Goal: Task Accomplishment & Management: Use online tool/utility

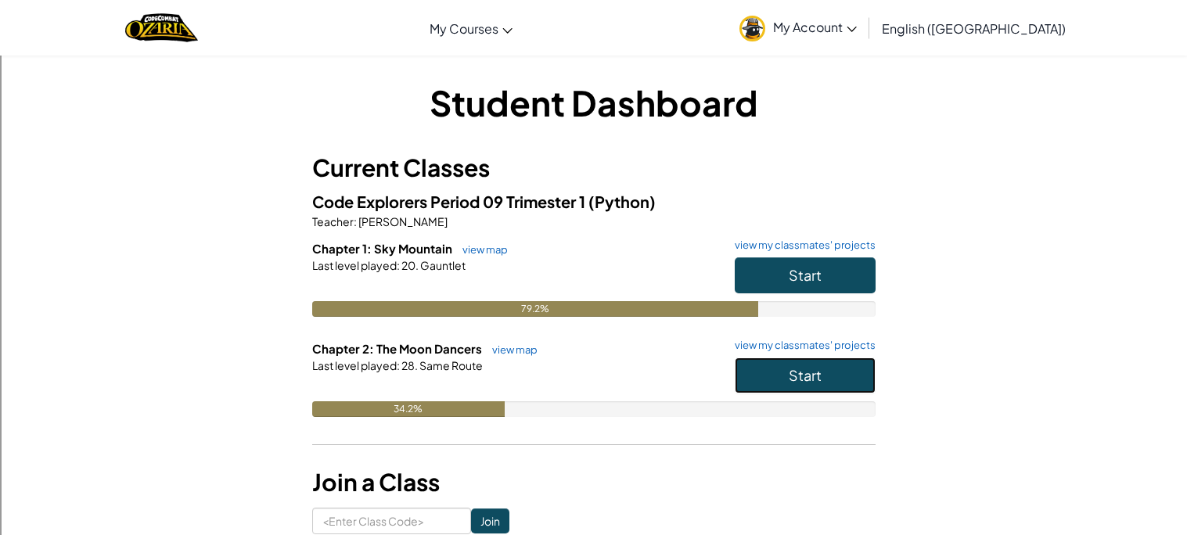
click at [797, 370] on span "Start" at bounding box center [805, 375] width 33 height 18
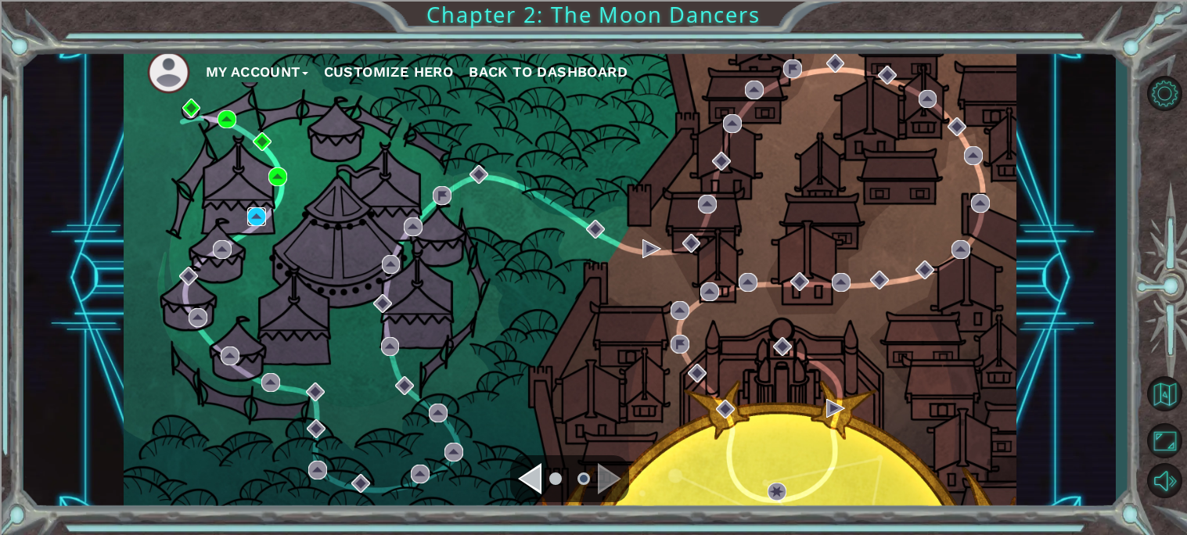
click at [257, 211] on img at bounding box center [256, 216] width 19 height 19
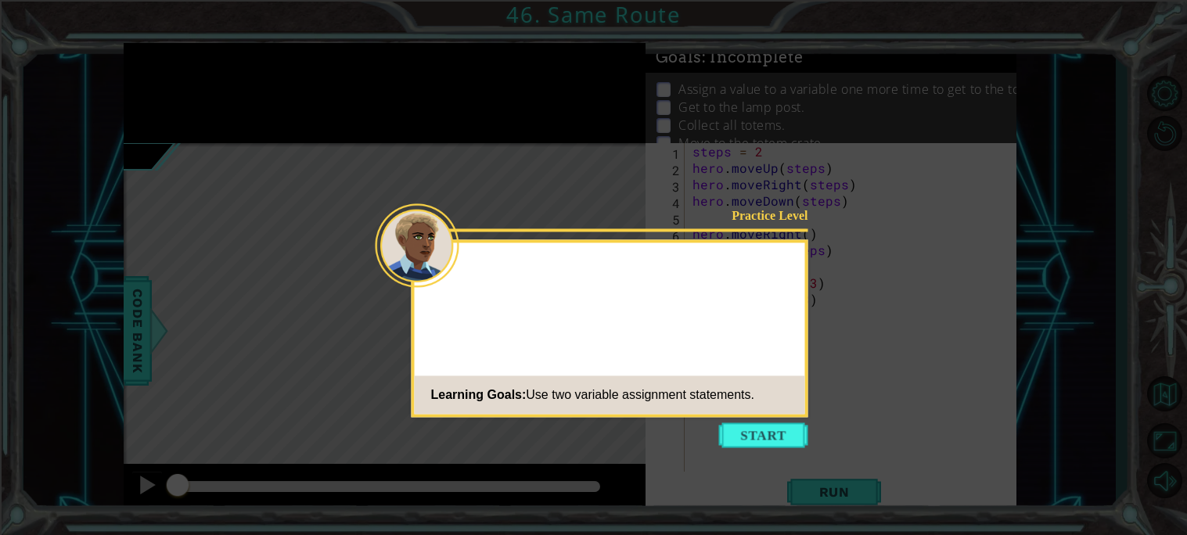
click at [779, 309] on div "Practice Level Learning Goals: Use two variable assignment statements." at bounding box center [610, 328] width 397 height 178
click at [756, 425] on button "Start" at bounding box center [763, 435] width 89 height 25
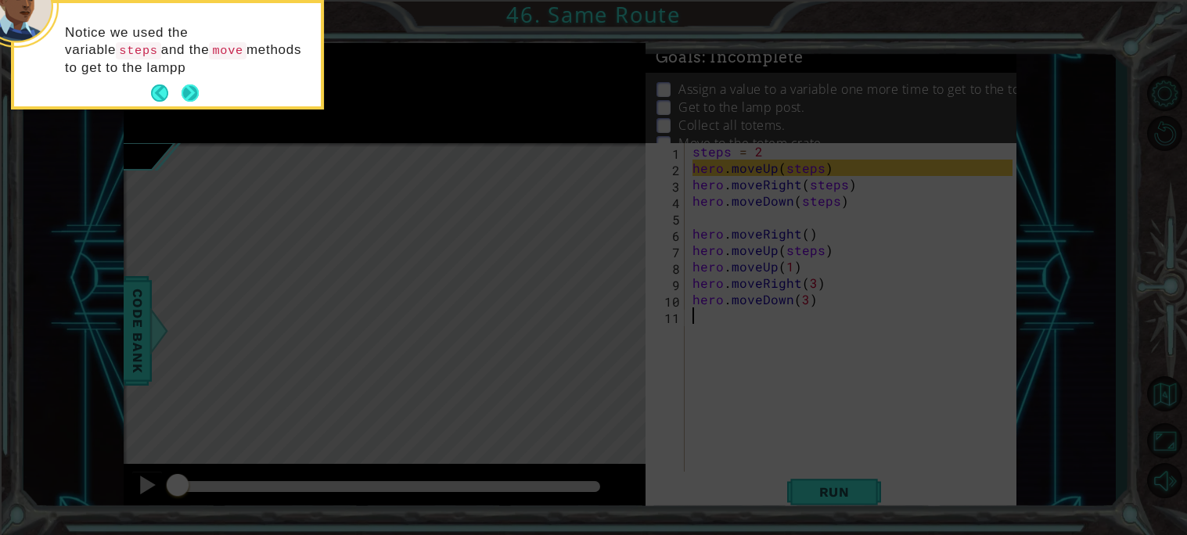
click at [194, 93] on button "Next" at bounding box center [190, 93] width 27 height 27
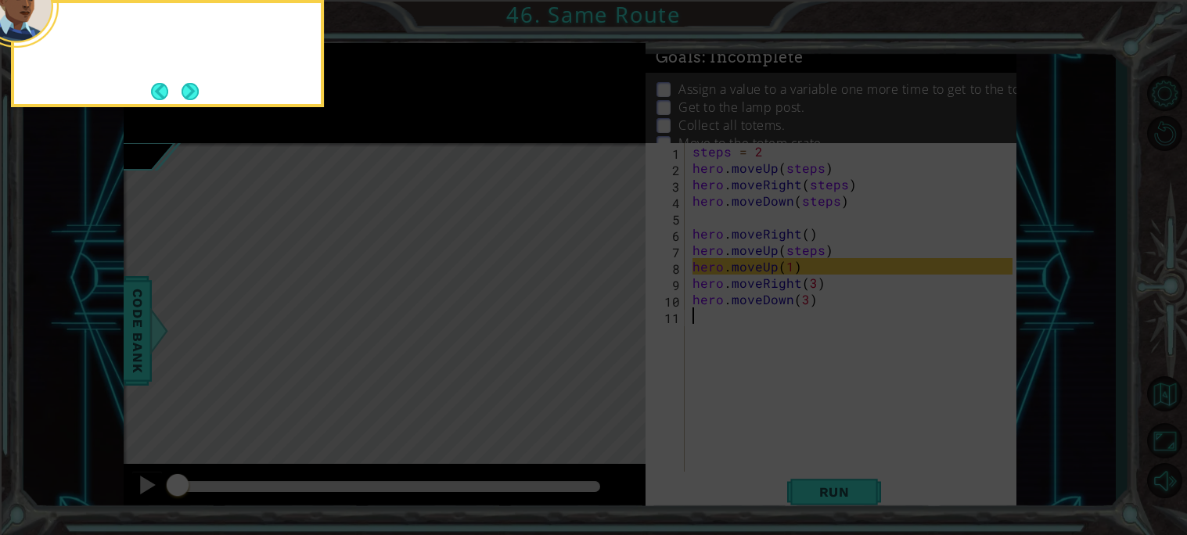
click at [194, 93] on button "Next" at bounding box center [189, 91] width 23 height 23
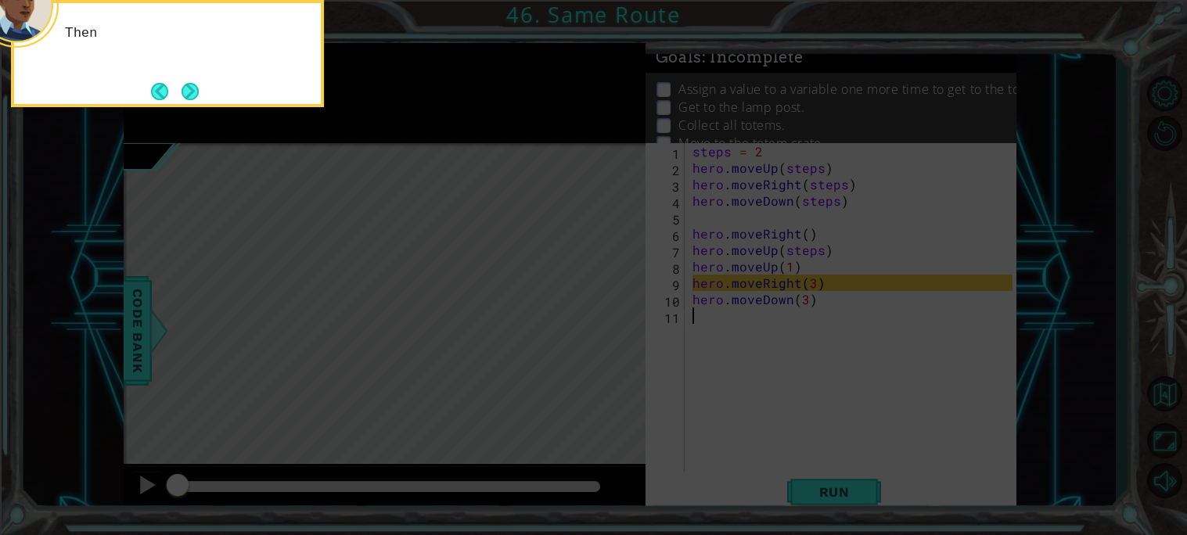
click at [194, 93] on button "Next" at bounding box center [190, 91] width 24 height 24
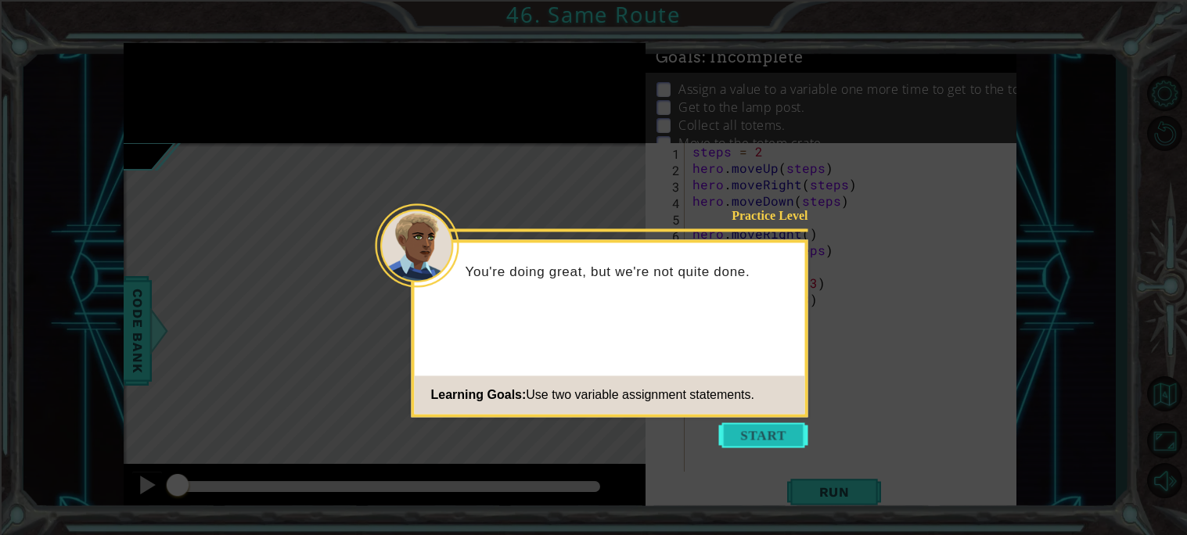
click at [761, 436] on button "Start" at bounding box center [763, 435] width 89 height 25
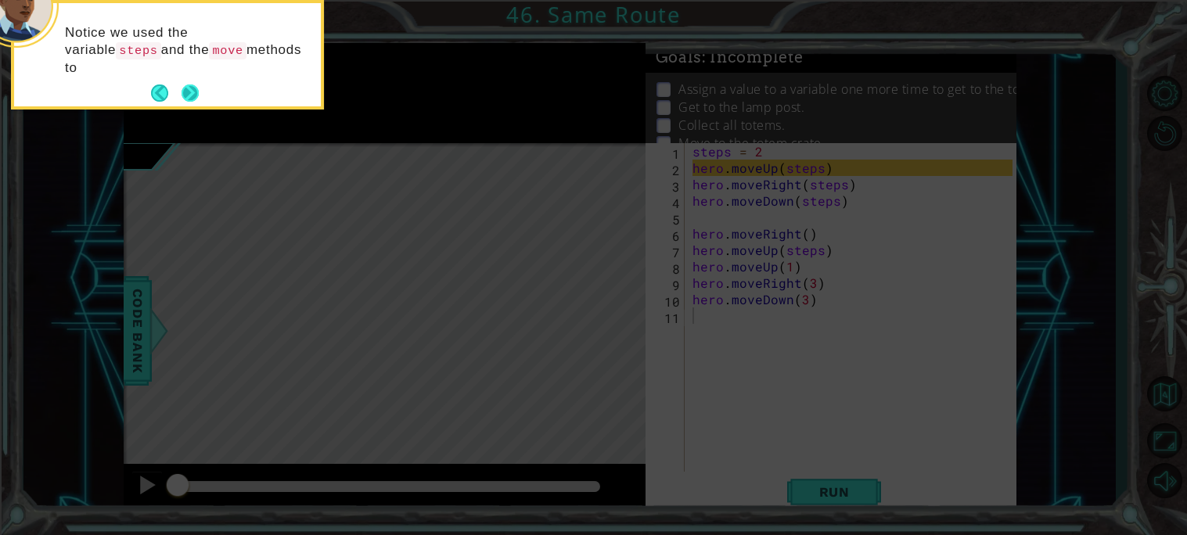
click at [199, 92] on button "Next" at bounding box center [190, 93] width 17 height 17
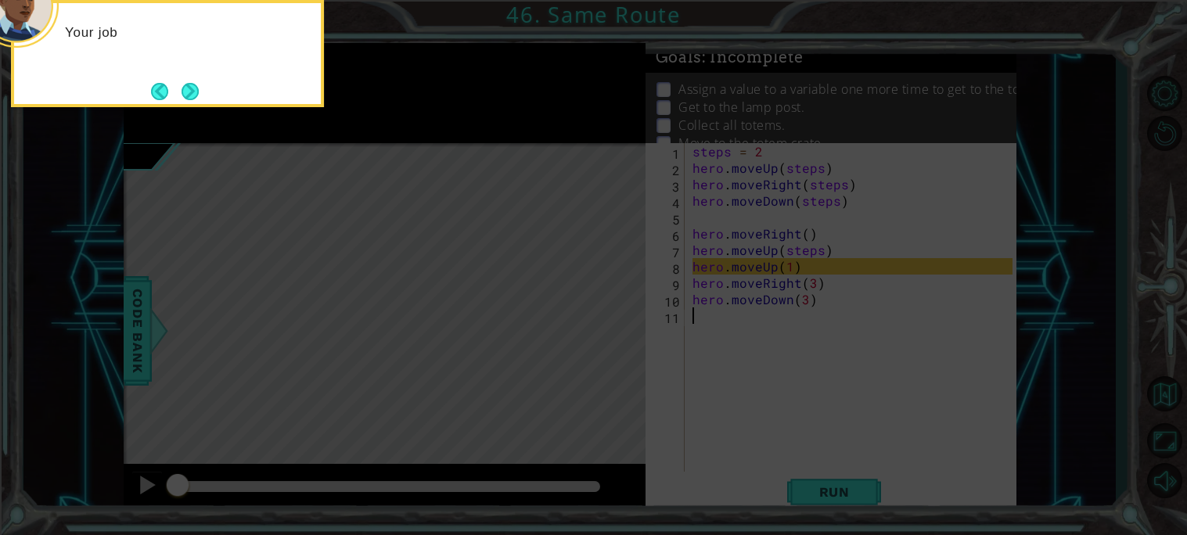
click at [199, 92] on button "Next" at bounding box center [190, 91] width 17 height 17
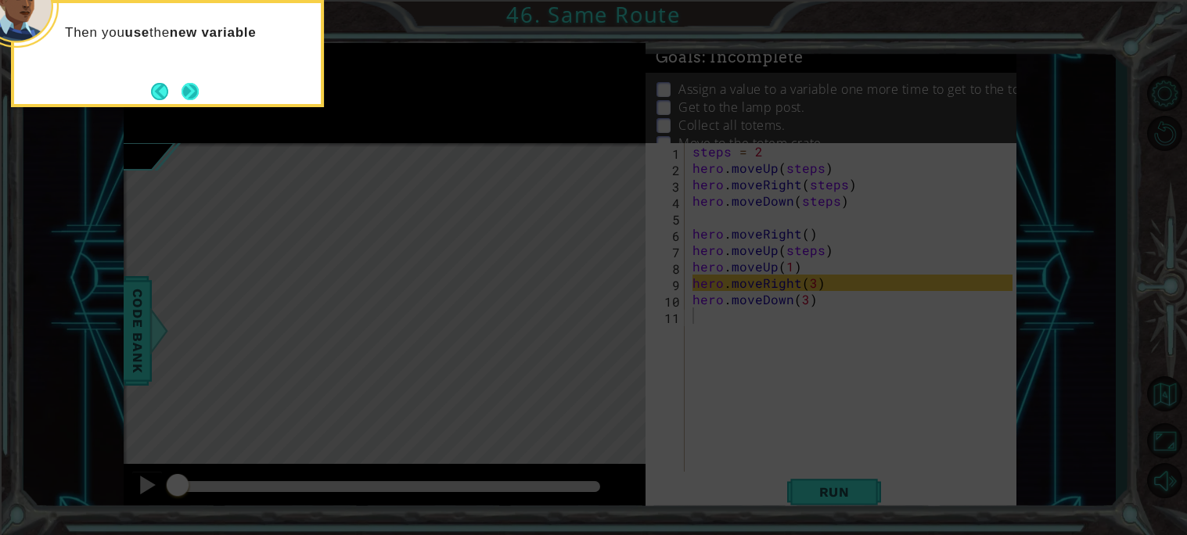
drag, startPoint x: 199, startPoint y: 92, endPoint x: 192, endPoint y: 101, distance: 10.6
click at [192, 100] on button "Next" at bounding box center [190, 91] width 17 height 17
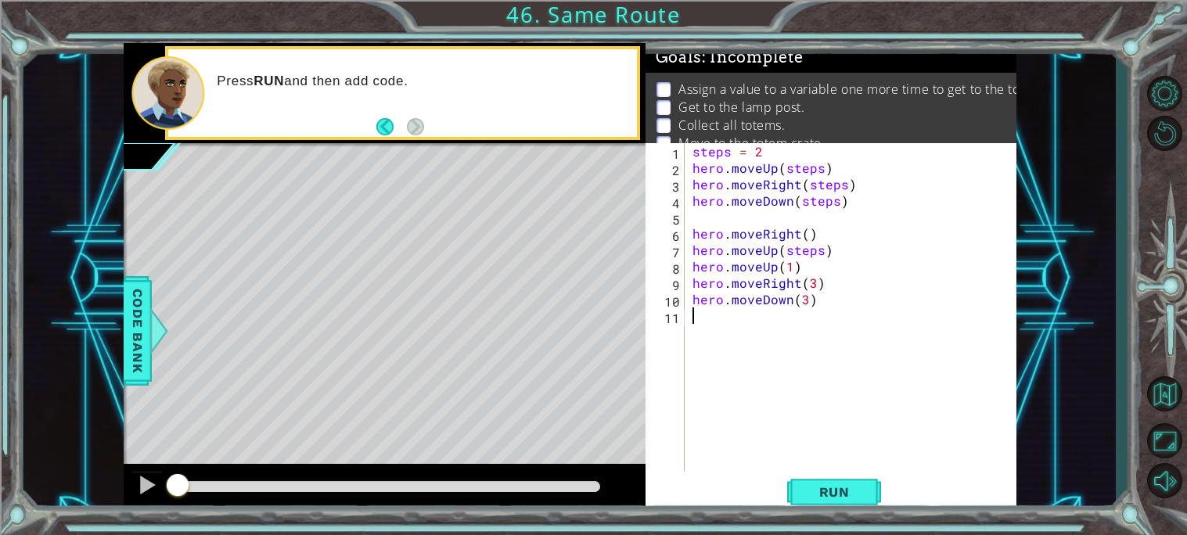
scroll to position [16, 0]
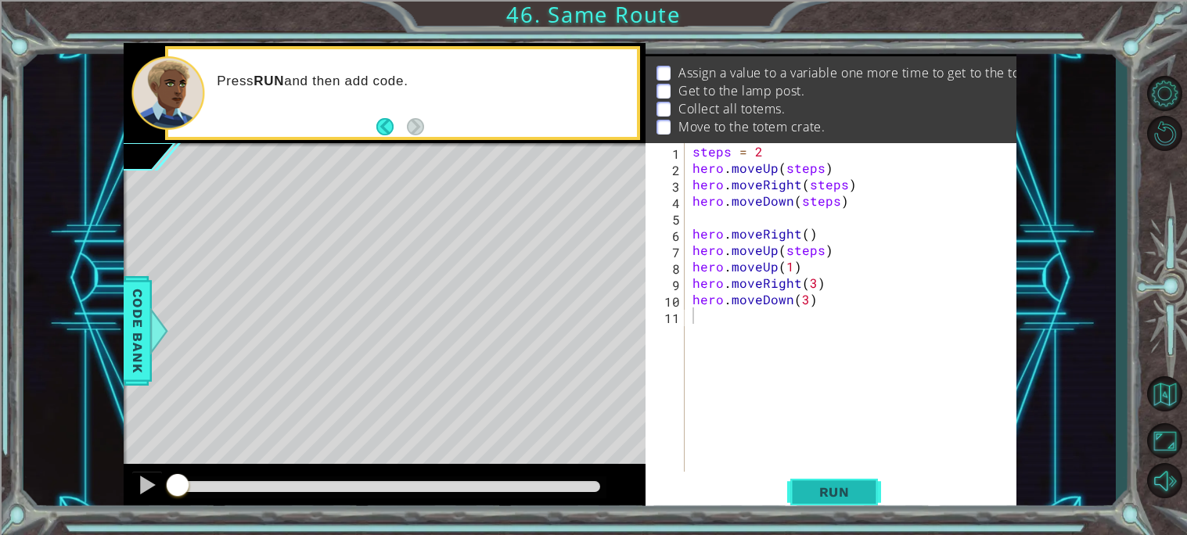
click at [866, 477] on button "Run" at bounding box center [834, 491] width 94 height 37
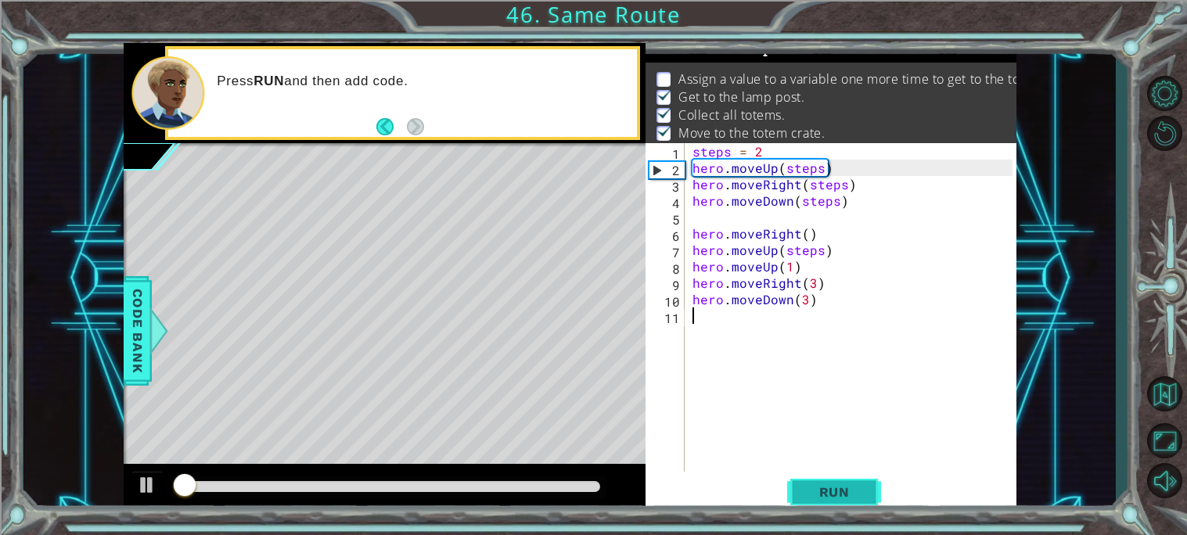
scroll to position [9, 0]
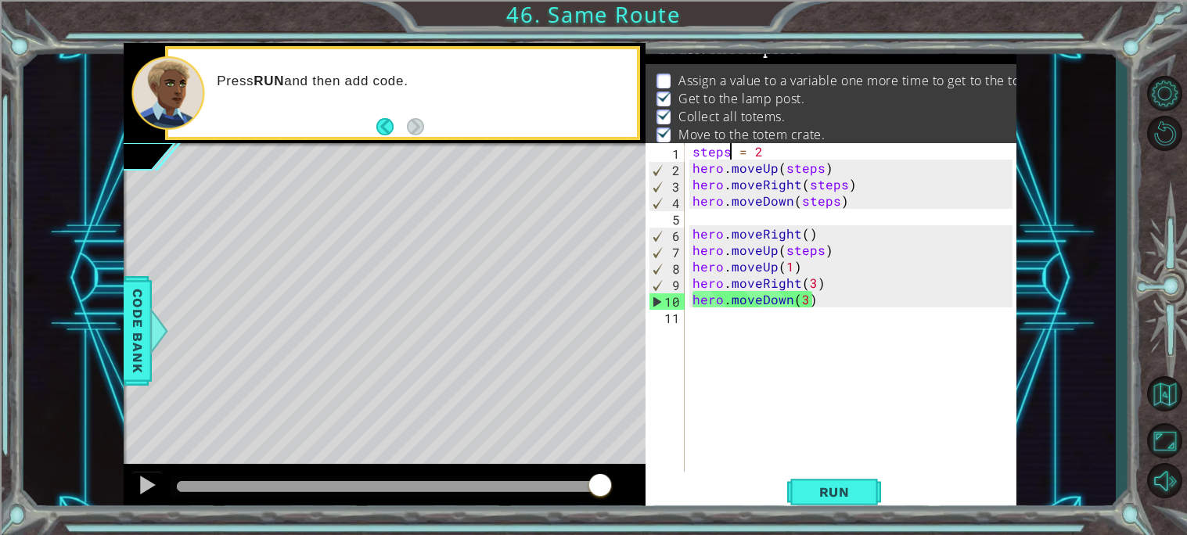
click at [729, 153] on div "steps = 2 hero . moveUp ( steps ) hero . moveRight ( steps ) hero . moveDown ( …" at bounding box center [854, 324] width 331 height 362
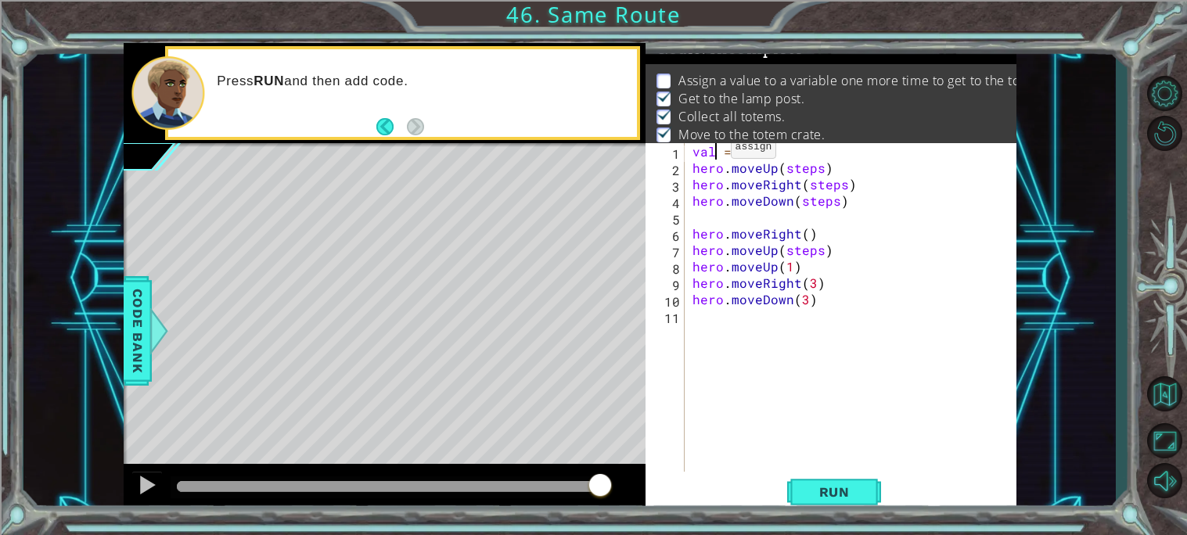
scroll to position [0, 2]
click at [822, 503] on button "Run" at bounding box center [834, 491] width 94 height 37
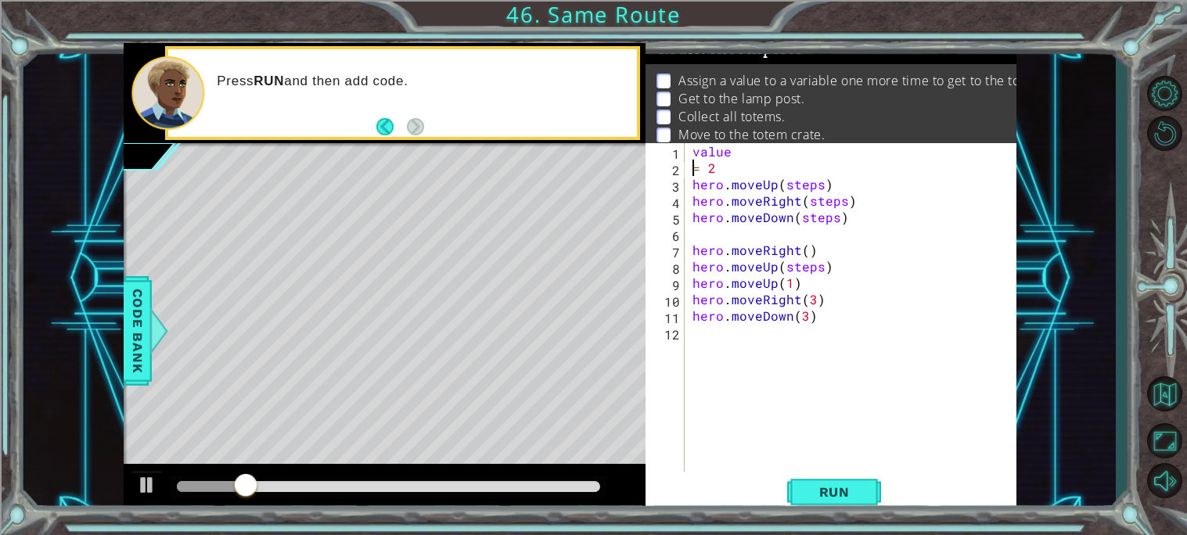
scroll to position [0, 1]
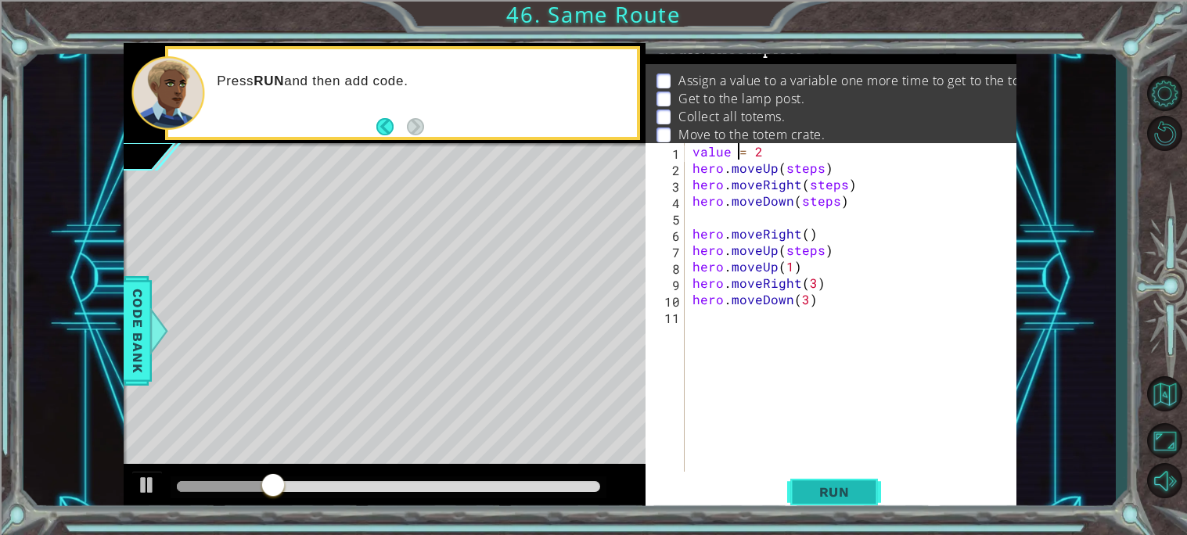
click at [852, 476] on button "Run" at bounding box center [834, 491] width 94 height 37
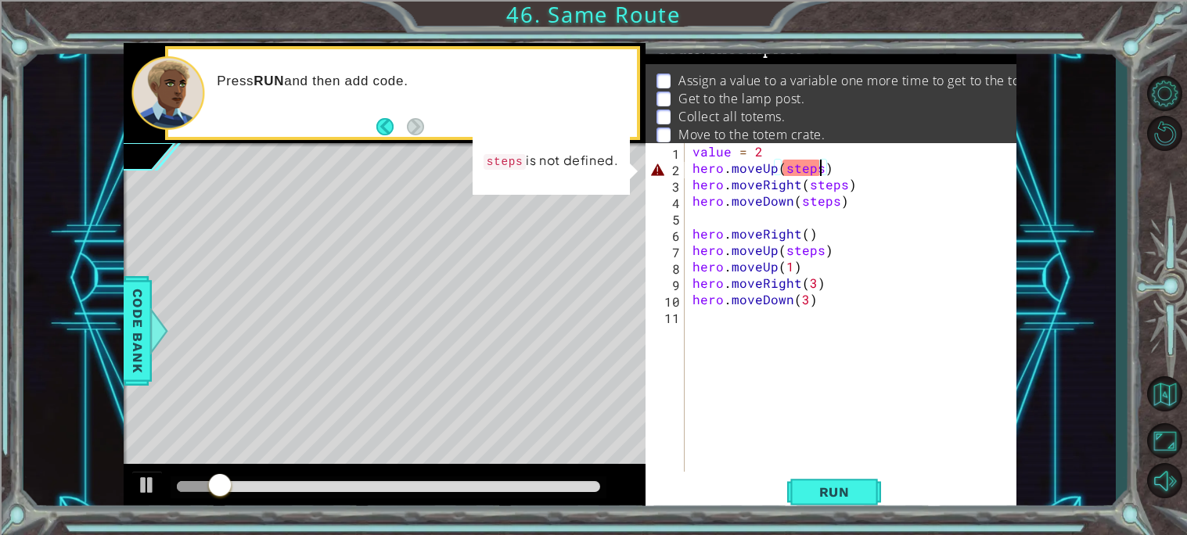
click at [821, 167] on div "value = 2 hero . moveUp ( steps ) hero . moveRight ( steps ) hero . moveDown ( …" at bounding box center [854, 324] width 331 height 362
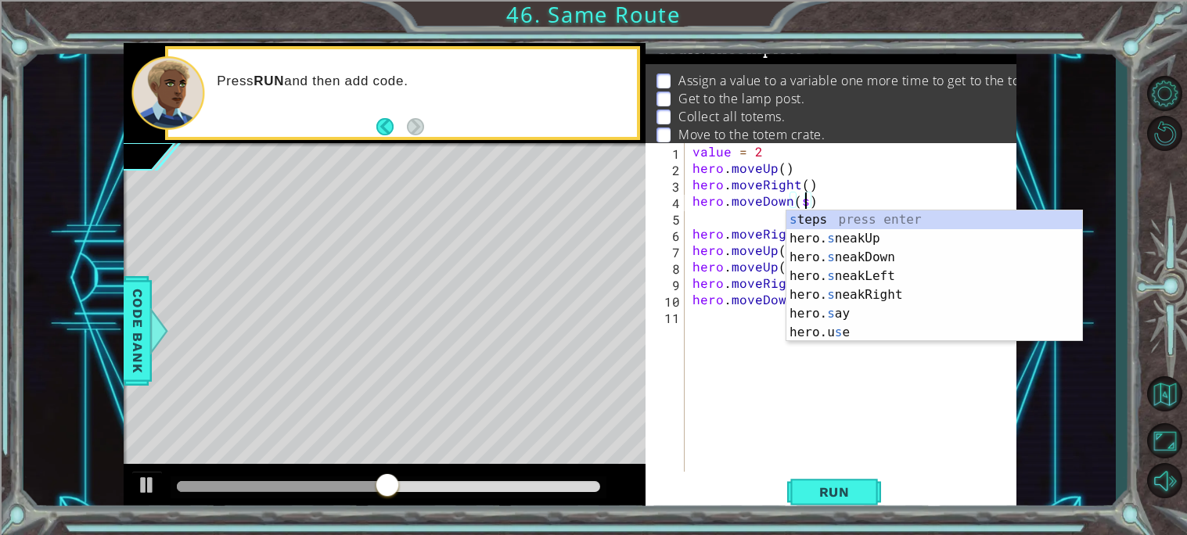
type textarea "hero.moveDown()"
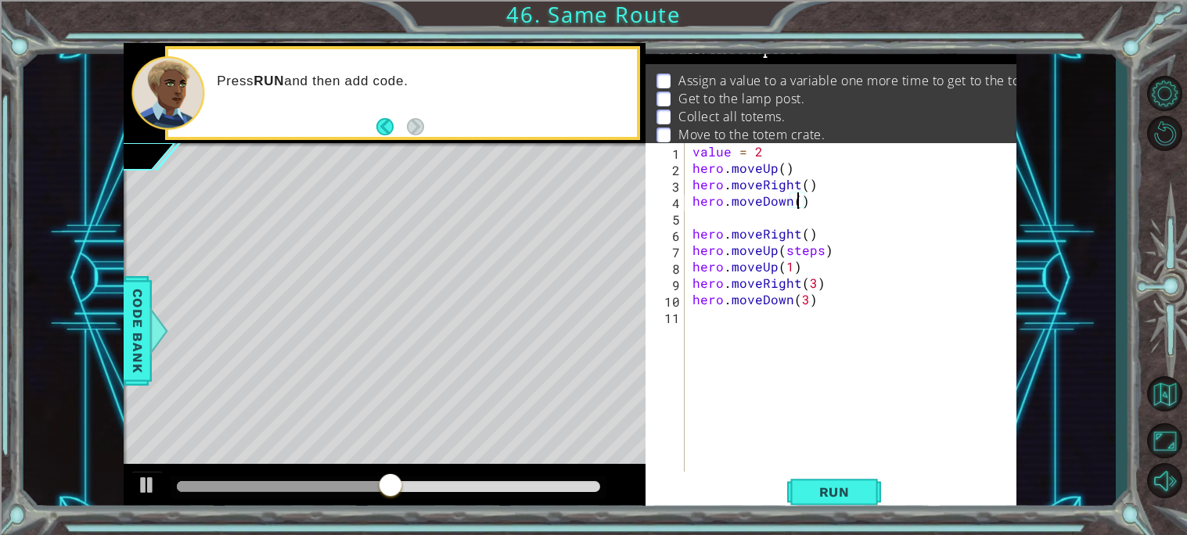
scroll to position [0, 0]
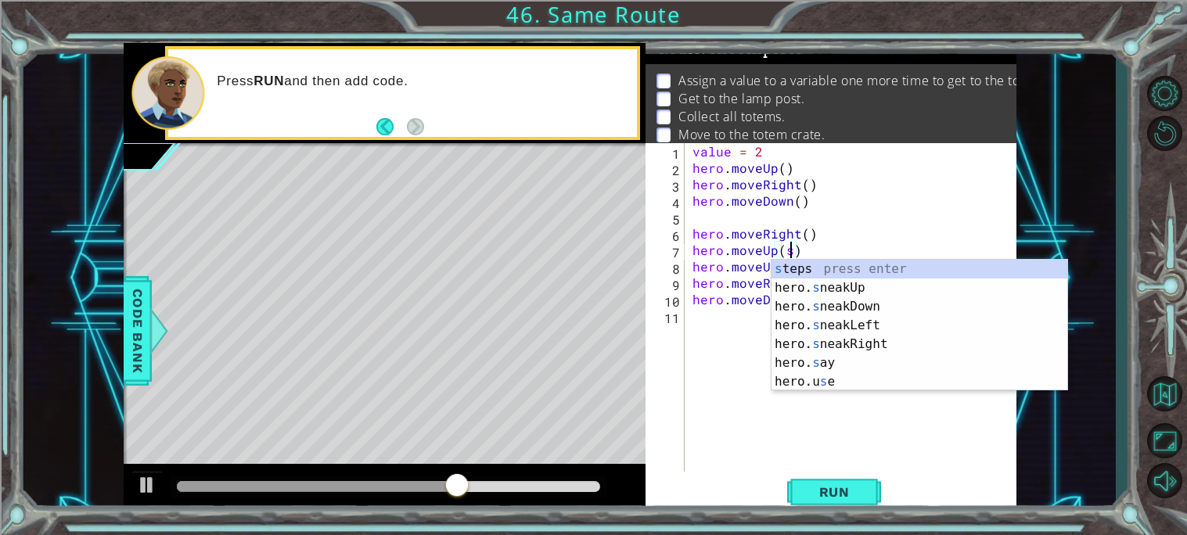
type textarea "hero.moveUp()"
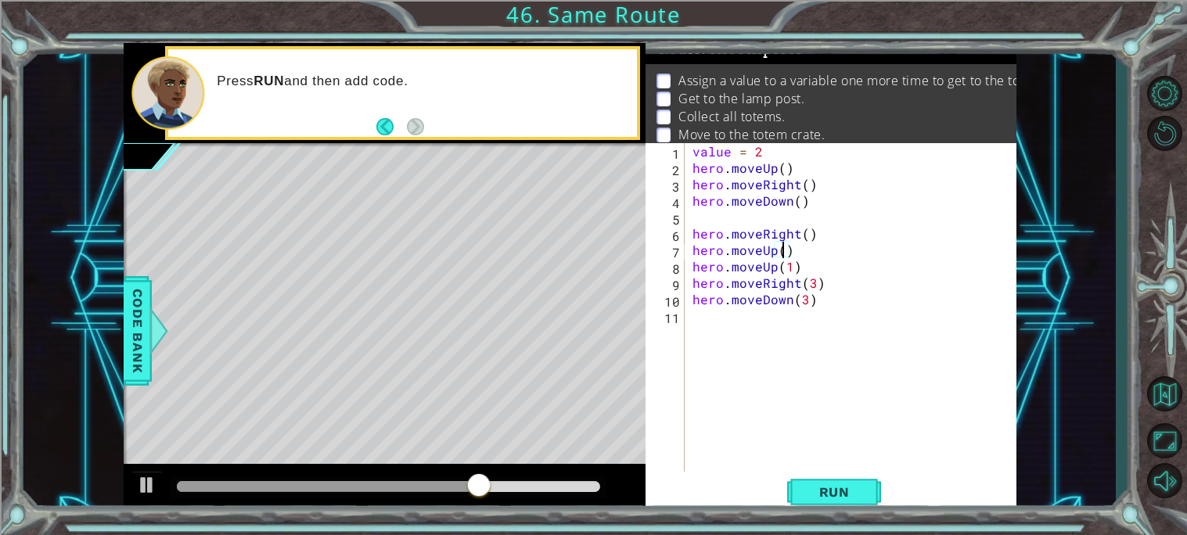
click at [840, 452] on div "value = 2 hero . moveUp ( ) hero . moveRight ( ) hero . moveDown ( ) hero . mov…" at bounding box center [854, 324] width 331 height 362
click at [826, 472] on div "1 2 3 4 5 6 7 8 9 10 11 value = 2 hero . moveUp ( ) hero . moveRight ( ) hero .…" at bounding box center [831, 328] width 371 height 371
click at [835, 484] on span "Run" at bounding box center [835, 492] width 62 height 16
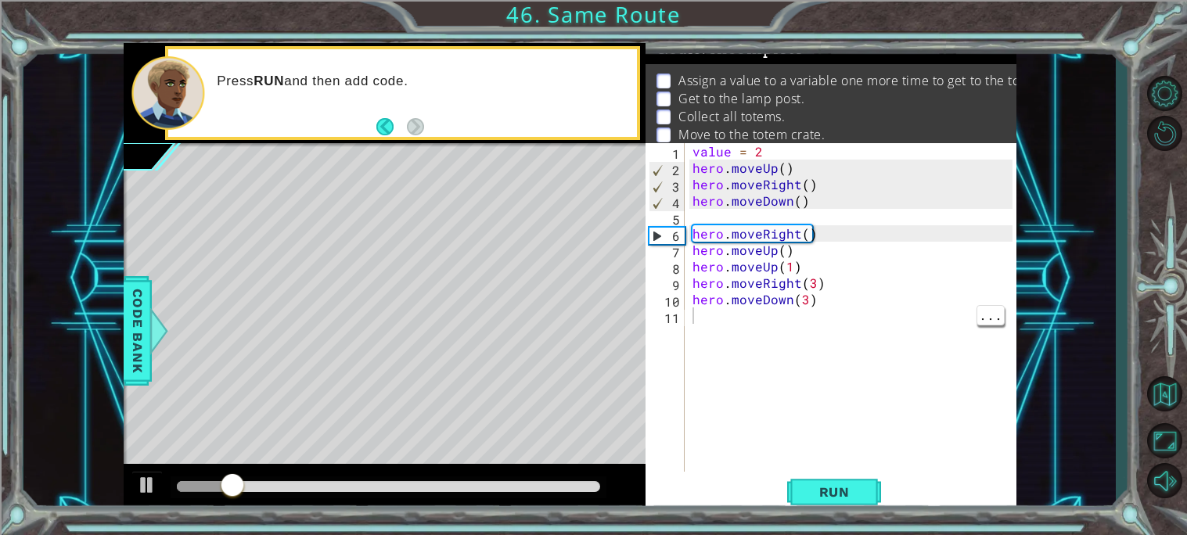
click at [567, 501] on div at bounding box center [385, 489] width 522 height 50
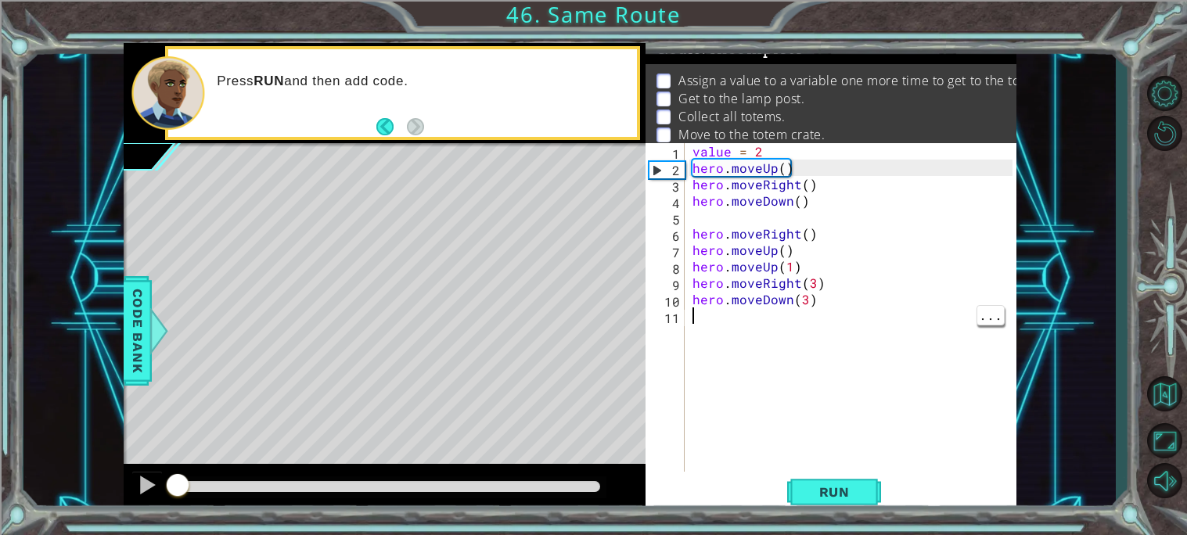
drag, startPoint x: 549, startPoint y: 489, endPoint x: 0, endPoint y: 487, distance: 548.5
click at [0, 487] on div "1 ההההההההההההההההההההההההההההההההההההההההההההההההההההההההההההההההההההההההההההה…" at bounding box center [593, 267] width 1187 height 535
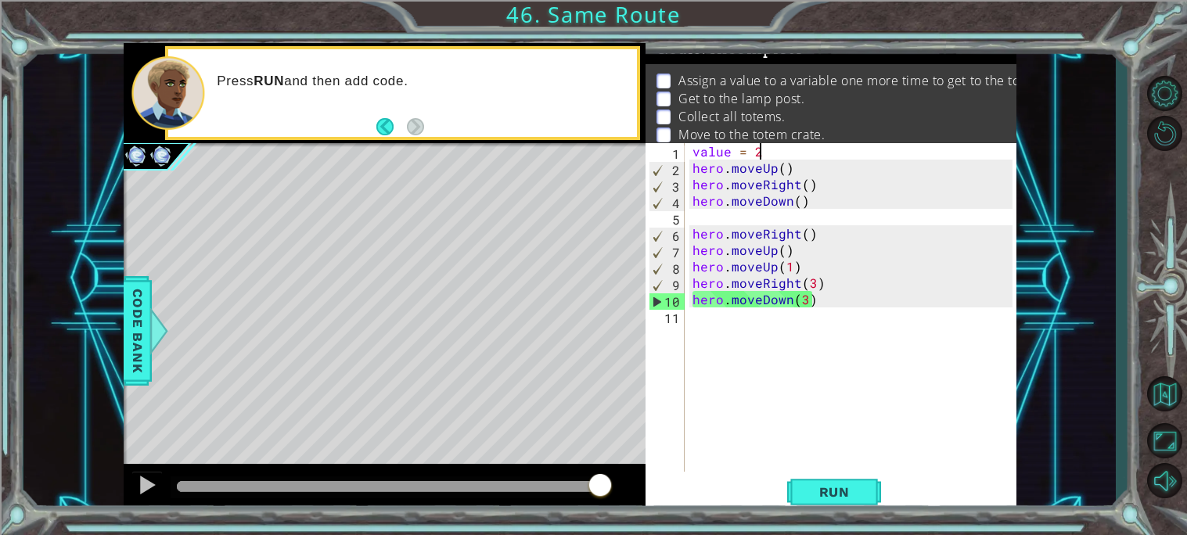
click at [768, 157] on div "value = 2 hero . moveUp ( ) hero . moveRight ( ) hero . moveDown ( ) hero . mov…" at bounding box center [854, 324] width 331 height 362
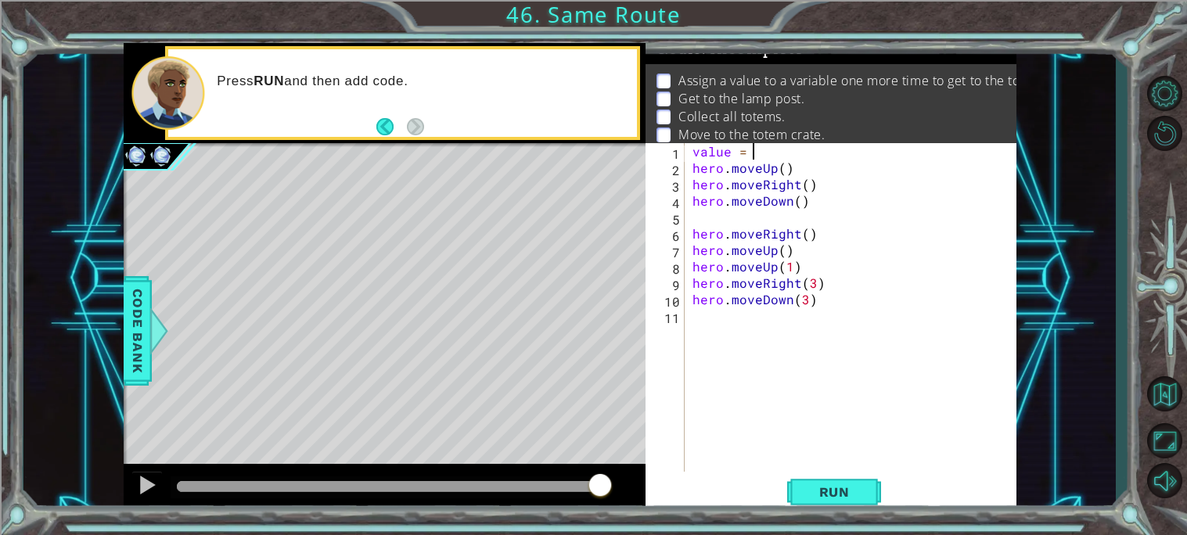
type textarea "value = 1"
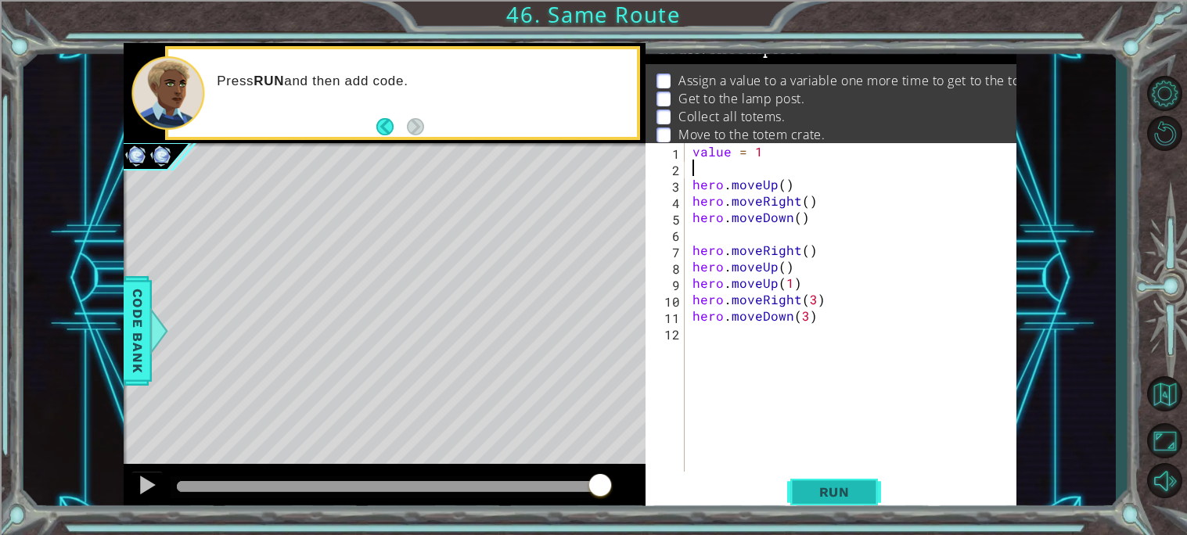
click at [846, 477] on button "Run" at bounding box center [834, 491] width 94 height 37
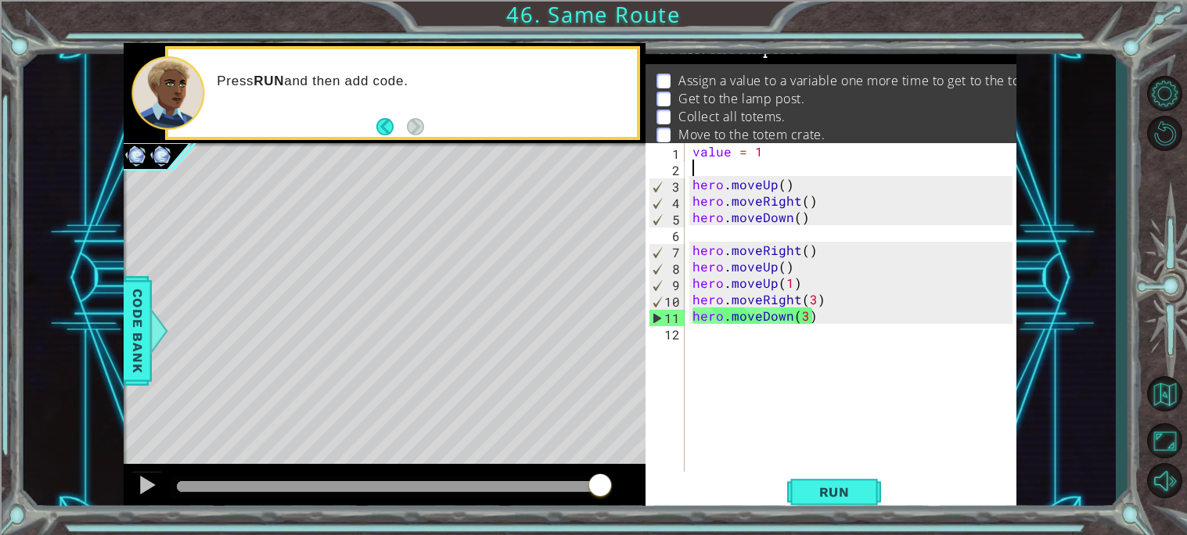
click at [729, 156] on div "value = 1 hero . moveUp ( ) hero . moveRight ( ) hero . moveDown ( ) hero . mov…" at bounding box center [854, 324] width 331 height 362
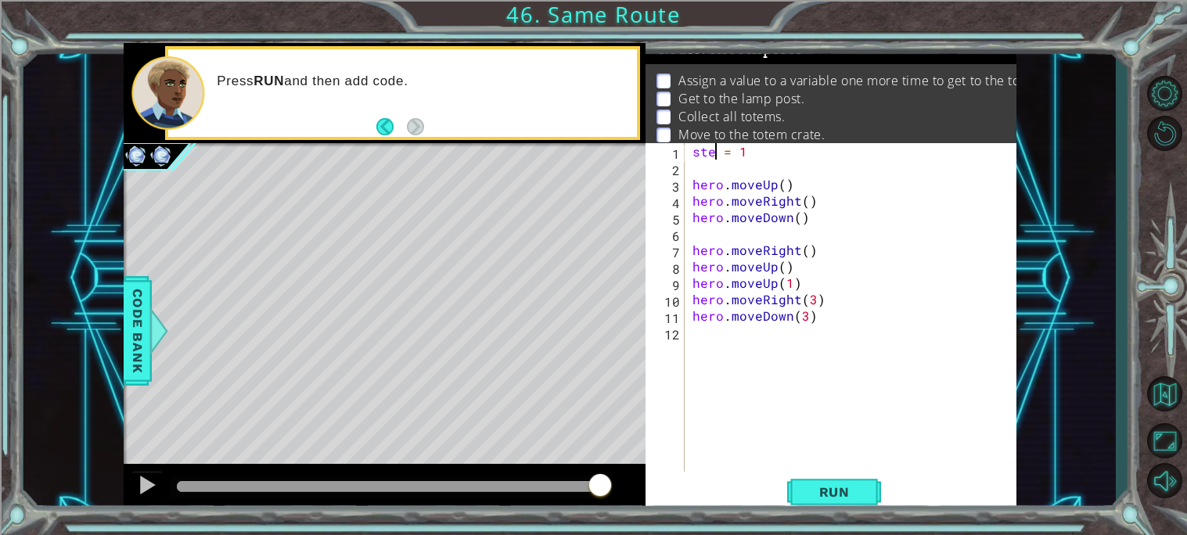
scroll to position [0, 2]
type textarea "steps = 1"
click at [768, 160] on div "steps = 1 hero . moveUp ( ) hero . moveRight ( ) hero . moveDown ( ) hero . mov…" at bounding box center [854, 324] width 331 height 362
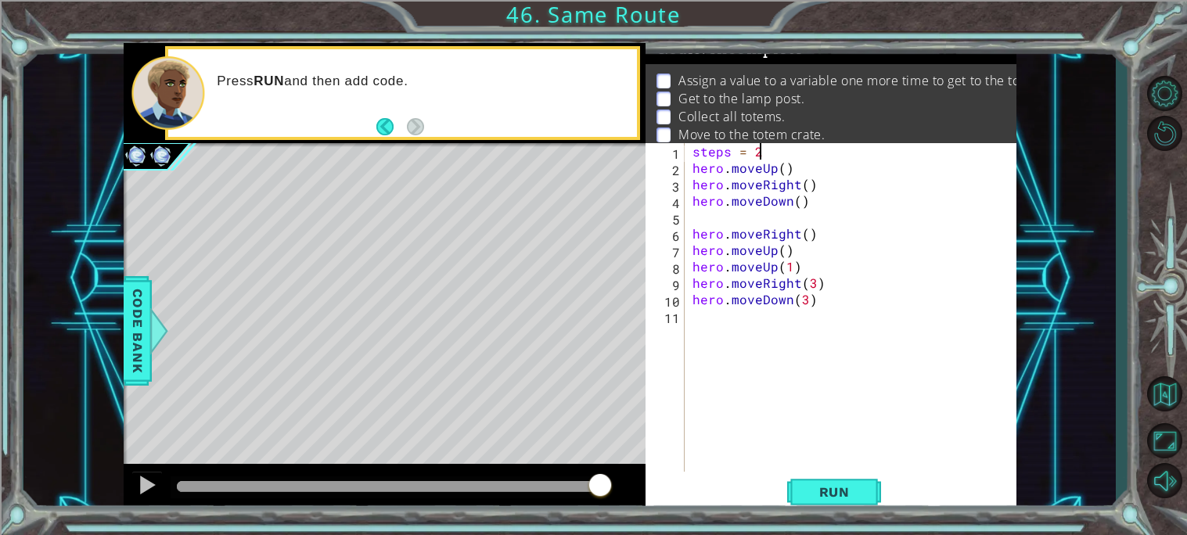
scroll to position [0, 2]
click at [782, 166] on div "steps = 2 hero . moveUp ( ) hero . moveRight ( ) hero . moveDown ( ) hero . mov…" at bounding box center [854, 324] width 331 height 362
click at [803, 186] on div "steps = 2 hero . moveUp ( steps ) hero . moveRight ( ) hero . moveDown ( ) hero…" at bounding box center [854, 324] width 331 height 362
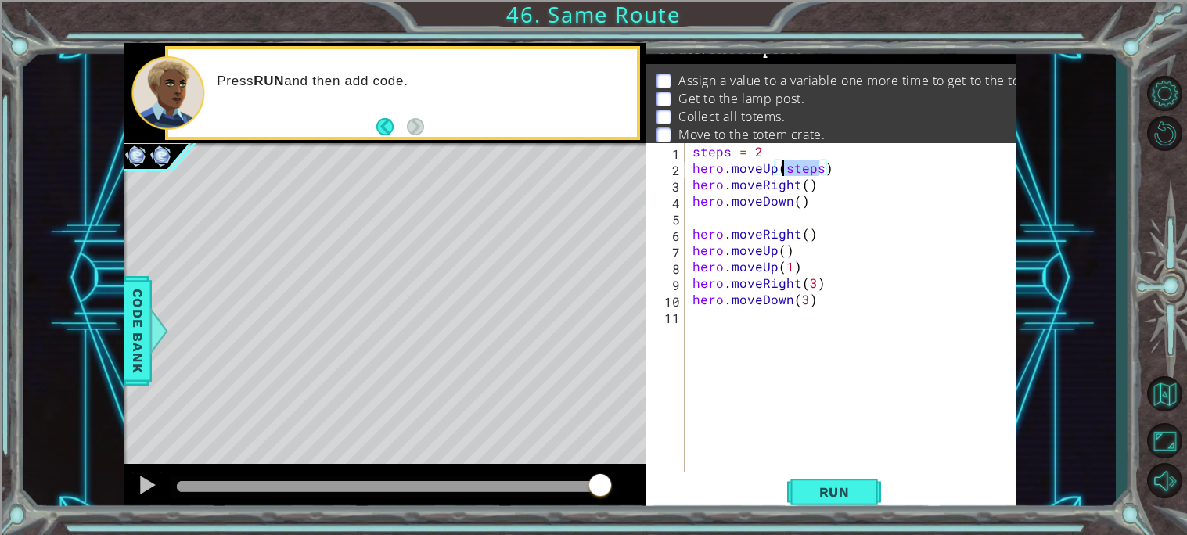
drag, startPoint x: 818, startPoint y: 167, endPoint x: 783, endPoint y: 166, distance: 35.2
click at [783, 166] on div "steps = 2 hero . moveUp ( steps ) hero . moveRight ( ) hero . moveDown ( ) hero…" at bounding box center [854, 324] width 331 height 362
click at [805, 182] on div "steps = 2 hero . moveUp ( steps ) hero . moveRight ( ) hero . moveDown ( ) hero…" at bounding box center [854, 324] width 331 height 362
paste textarea "steps"
click at [796, 202] on div "steps = 2 hero . moveUp ( steps ) hero . moveRight ( steps ) hero . moveDown ( …" at bounding box center [854, 324] width 331 height 362
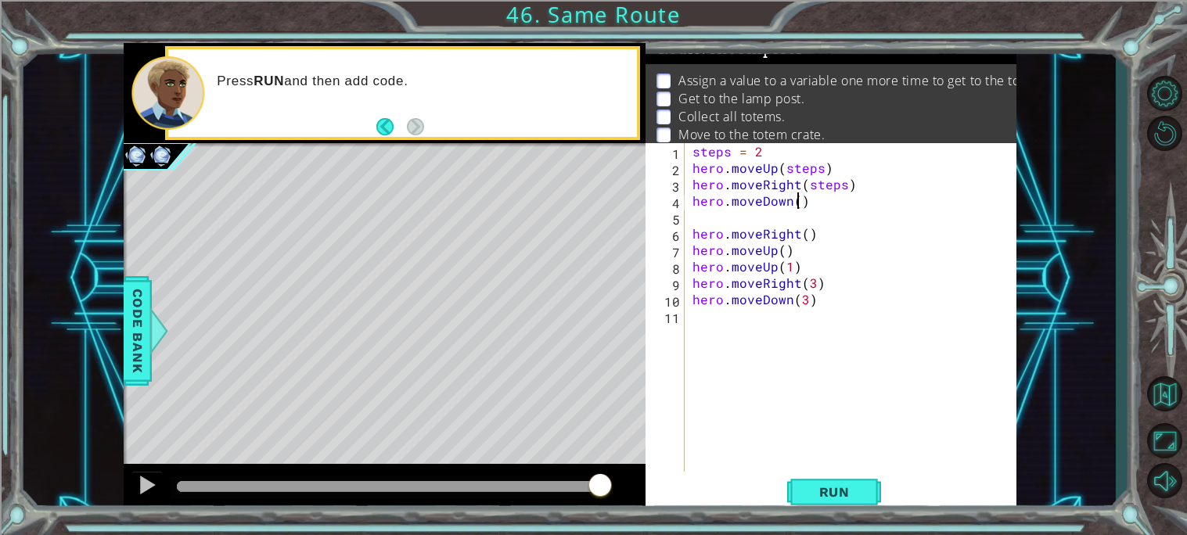
paste textarea "steps"
click at [799, 231] on div "steps = 2 hero . moveUp ( steps ) hero . moveRight ( steps ) hero . moveDown ( …" at bounding box center [854, 324] width 331 height 362
click at [804, 229] on div "steps = 2 hero . moveUp ( steps ) hero . moveRight ( steps ) hero . moveDown ( …" at bounding box center [854, 324] width 331 height 362
click at [779, 246] on div "steps = 2 hero . moveUp ( steps ) hero . moveRight ( steps ) hero . moveDown ( …" at bounding box center [854, 324] width 331 height 362
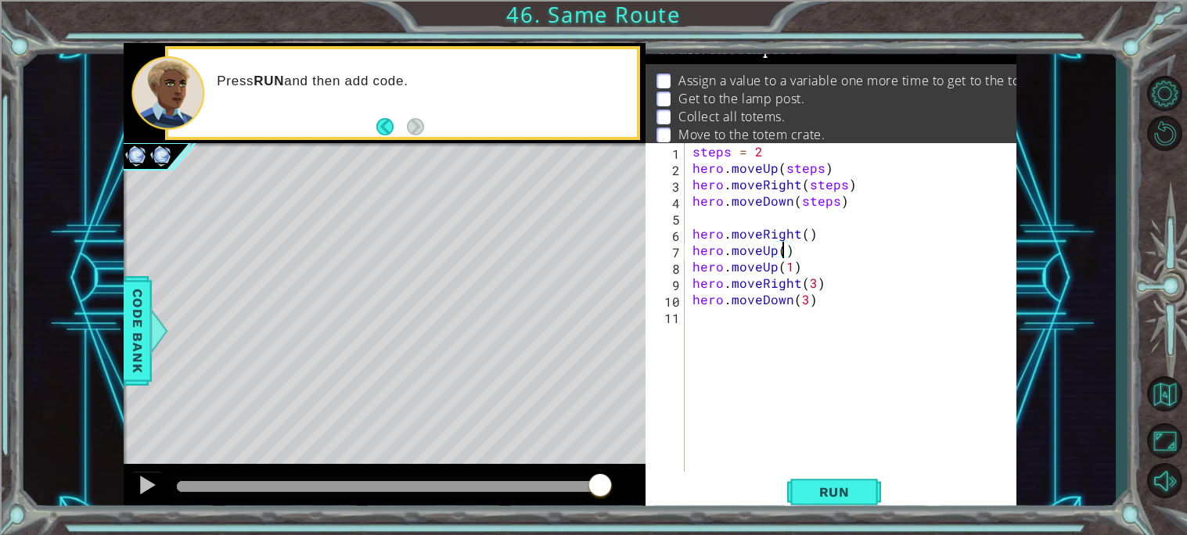
paste textarea "steps"
click at [833, 480] on button "Run" at bounding box center [834, 491] width 94 height 37
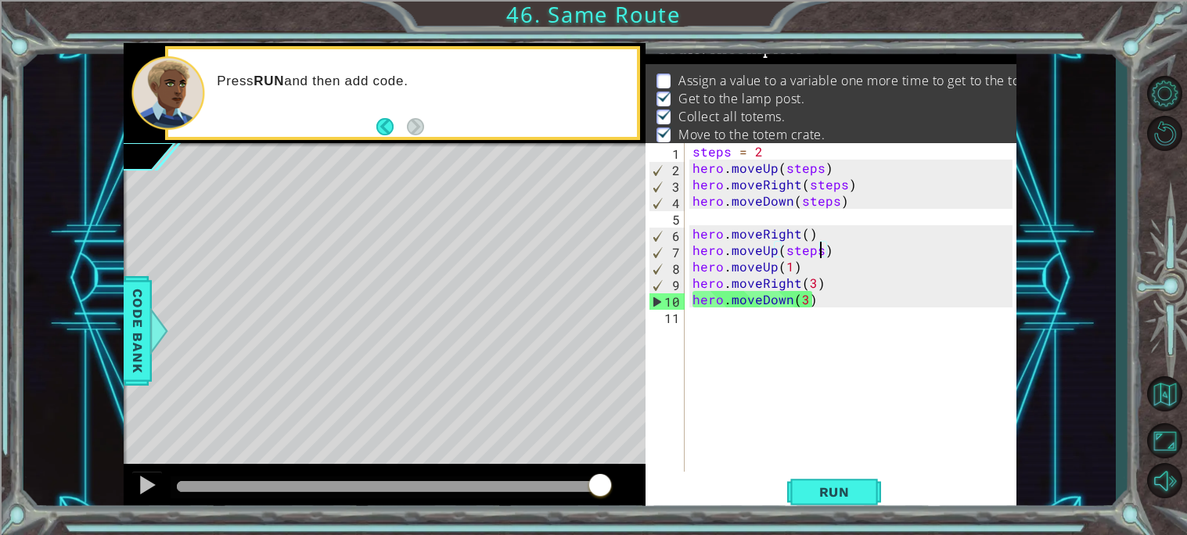
scroll to position [0, 7]
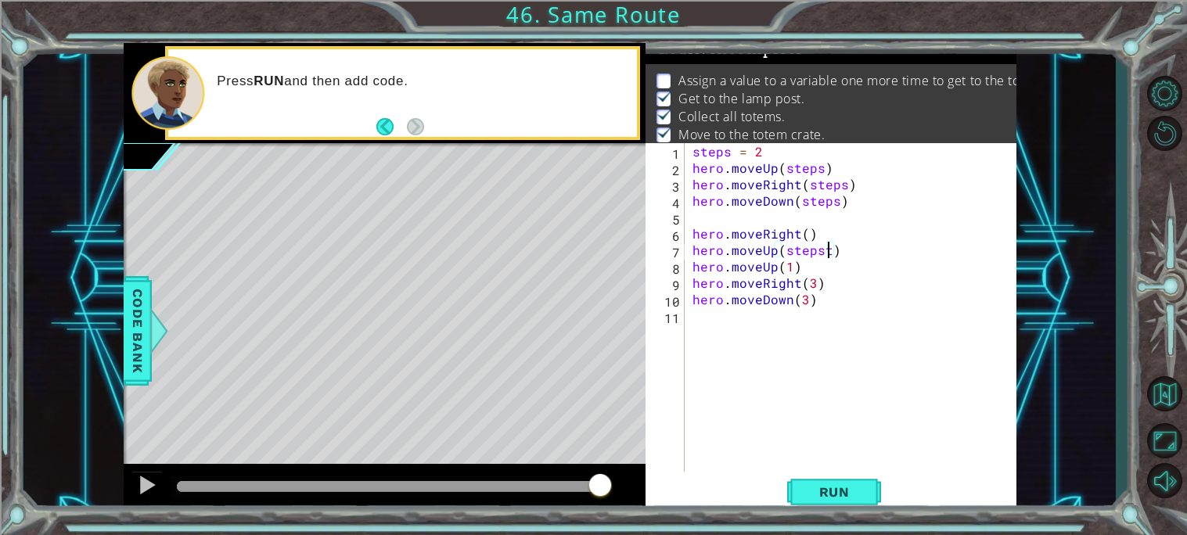
type textarea "hero.moveUp(steps)"
click at [812, 503] on button "Run" at bounding box center [834, 491] width 94 height 37
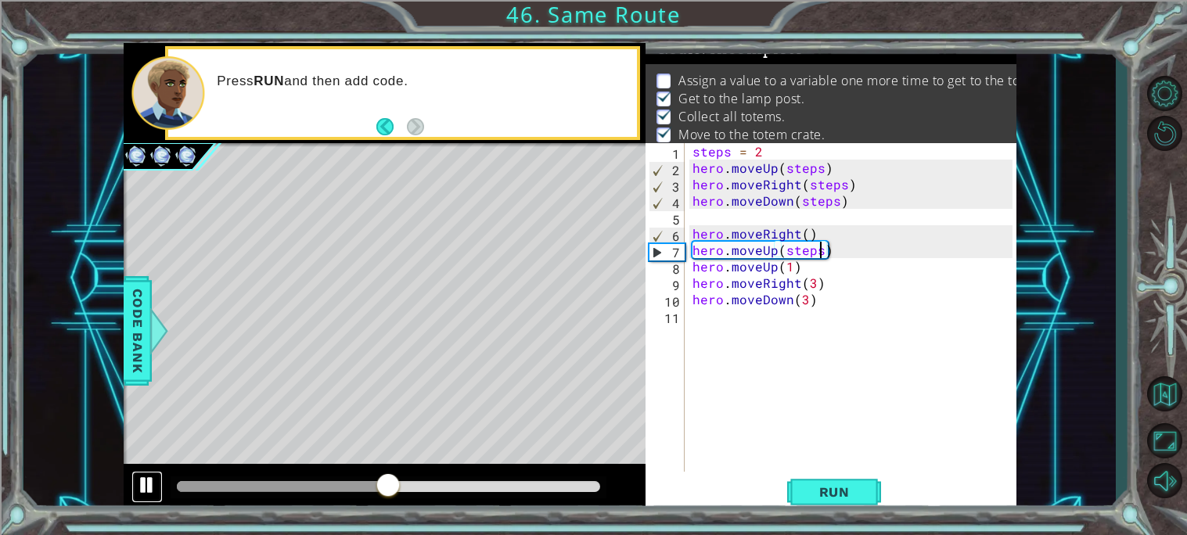
click at [150, 481] on div at bounding box center [147, 485] width 20 height 20
click at [836, 244] on div "steps = 2 hero . moveUp ( steps ) hero . moveRight ( steps ) hero . moveDown ( …" at bounding box center [854, 324] width 331 height 362
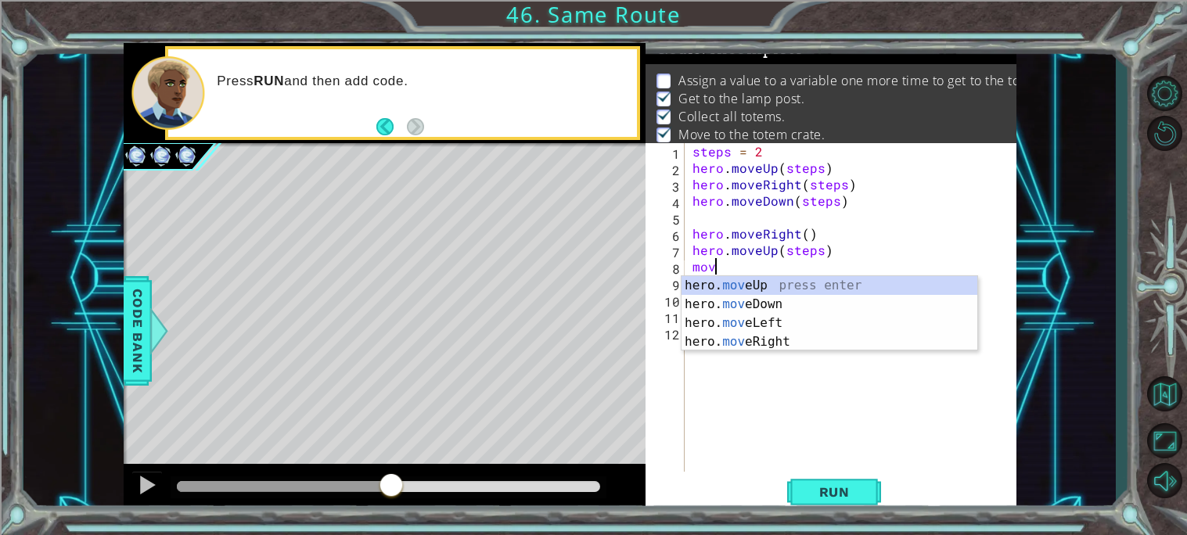
scroll to position [0, 1]
click at [840, 346] on div "hero. move Up press enter hero. move Down press enter hero. move Left press ent…" at bounding box center [830, 332] width 296 height 113
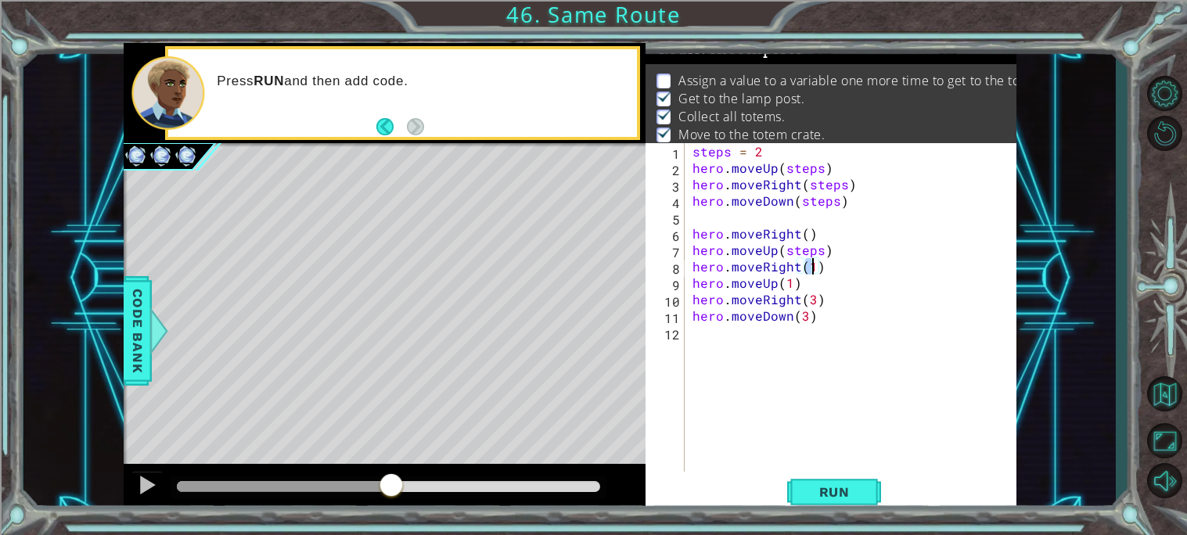
paste textarea "steps"
type textarea "hero.moveRight(steps)"
click at [848, 274] on div "steps = 2 hero . moveUp ( steps ) hero . moveRight ( steps ) hero . moveDown ( …" at bounding box center [854, 324] width 331 height 362
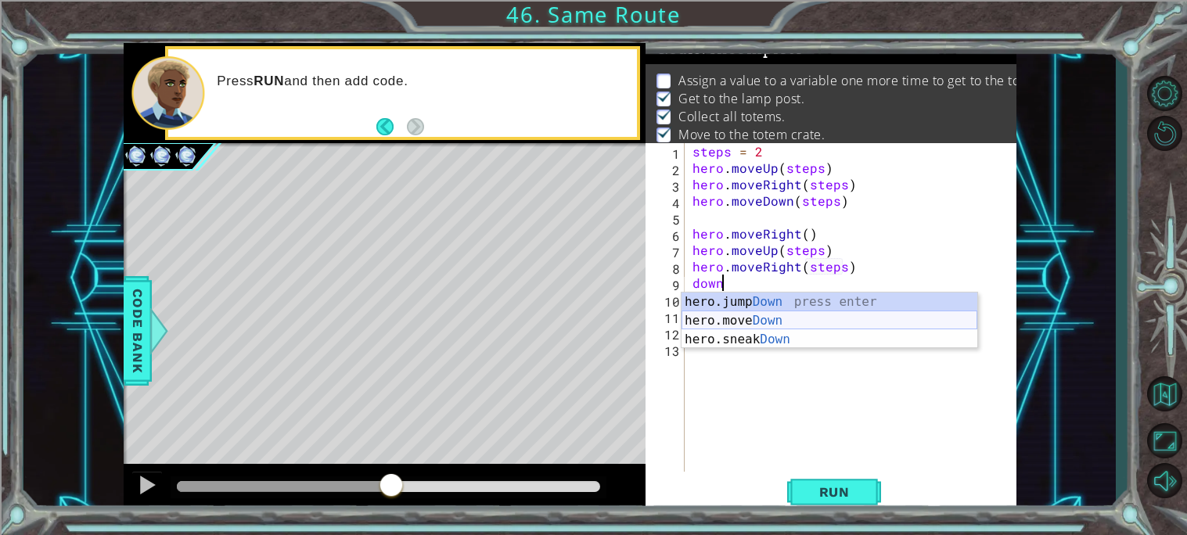
click at [844, 326] on div "hero.jump Down press enter hero.move Down press enter hero.sneak Down press ent…" at bounding box center [830, 340] width 296 height 94
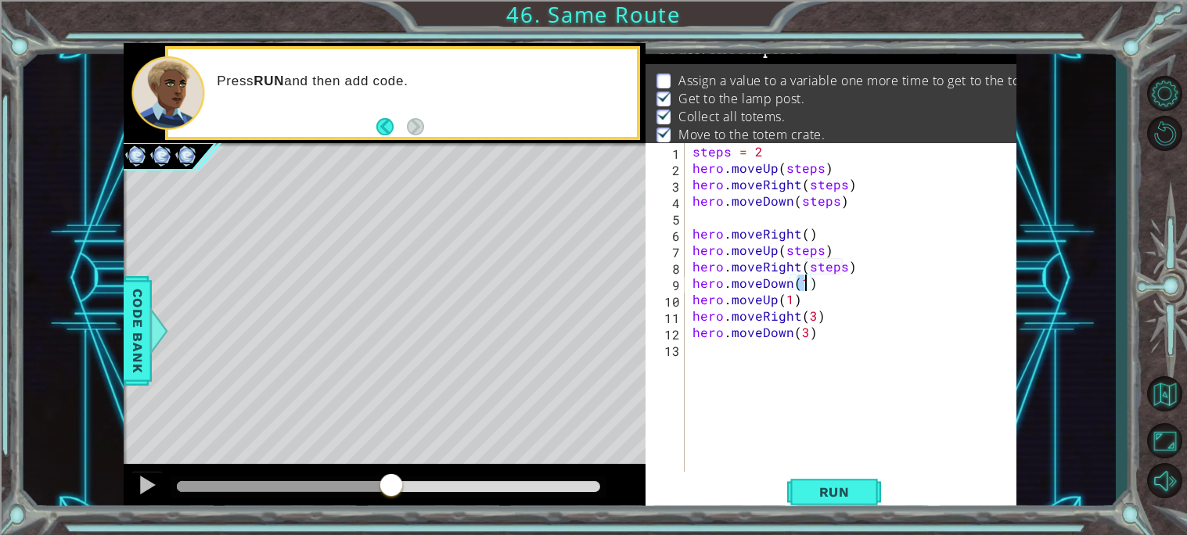
click at [0, 62] on div "1 ההההההההההההההההההההההההההההההההההההההההההההההההההההההההההההההההההההההההההההה…" at bounding box center [593, 267] width 1187 height 535
click at [829, 294] on div "steps = 2 hero . moveUp ( steps ) hero . moveRight ( steps ) hero . moveDown ( …" at bounding box center [854, 324] width 331 height 362
click at [836, 285] on div "steps = 2 hero . moveUp ( steps ) hero . moveRight ( steps ) hero . moveDown ( …" at bounding box center [854, 324] width 331 height 362
type textarea "hero.moveDown(1)"
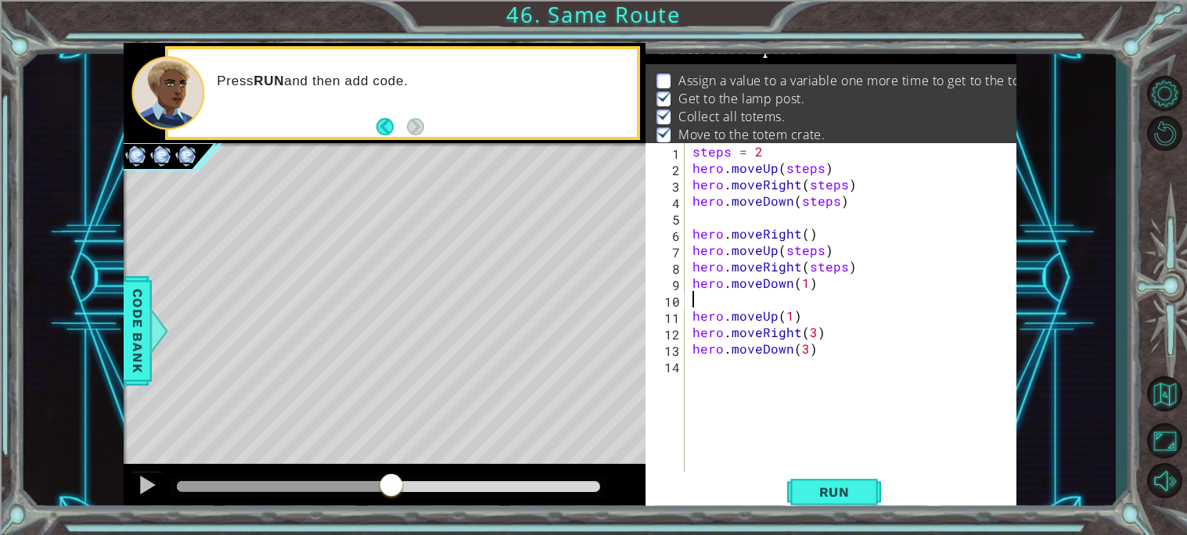
type textarea "o"
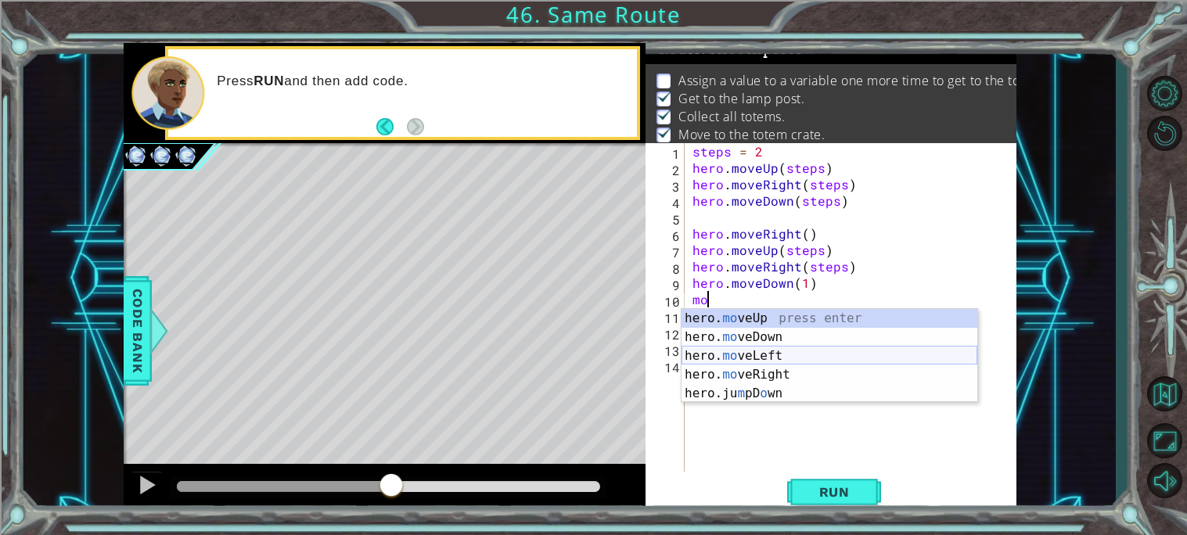
click at [757, 352] on div "hero. mo veUp press enter hero. mo veDown press enter hero. mo veLeft press ent…" at bounding box center [830, 374] width 296 height 131
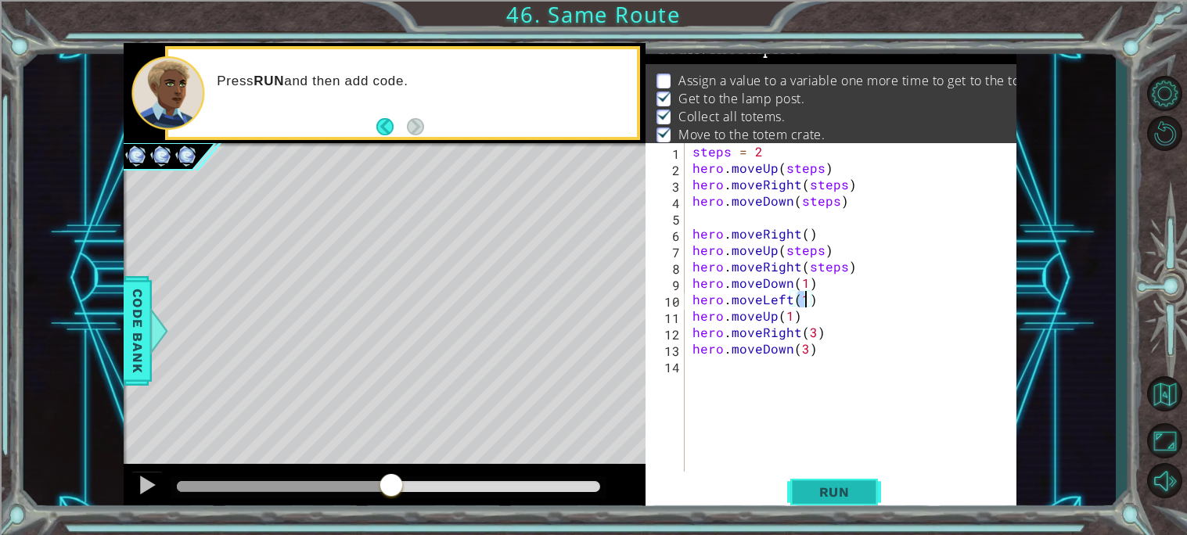
type textarea "hero.moveLeft(1)"
click at [854, 478] on button "Run" at bounding box center [834, 491] width 94 height 37
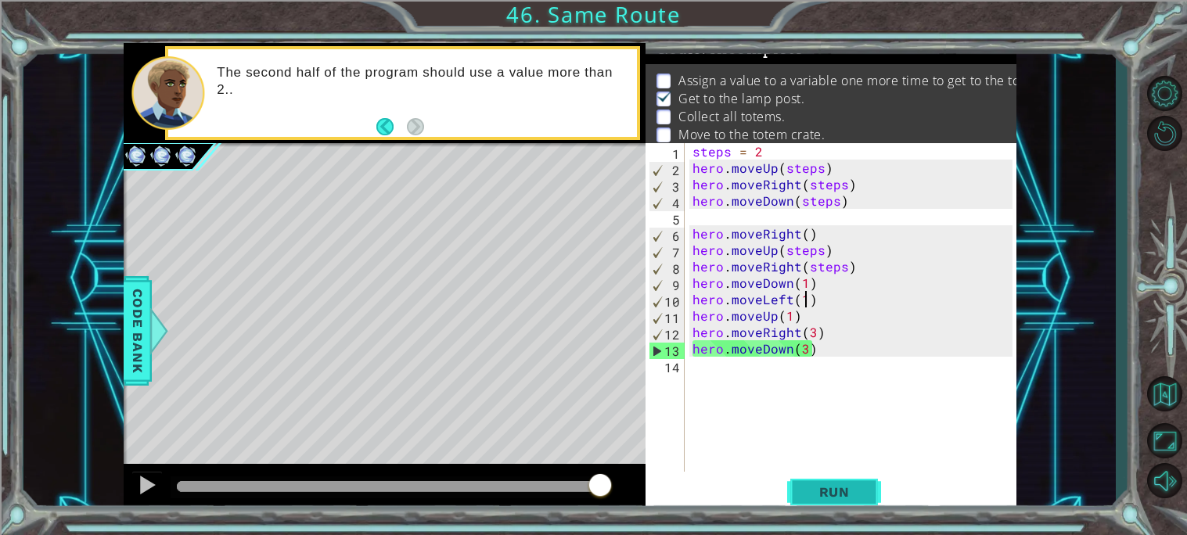
click at [854, 478] on button "Run" at bounding box center [834, 491] width 94 height 37
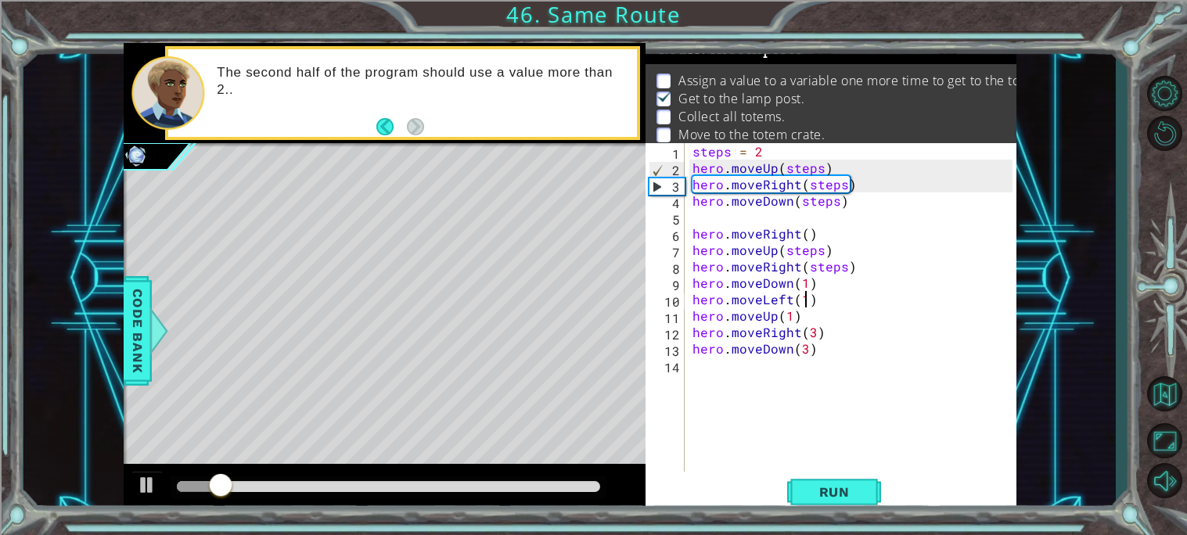
click at [589, 494] on div at bounding box center [389, 488] width 436 height 22
click at [591, 459] on div "Level Map" at bounding box center [485, 373] width 723 height 461
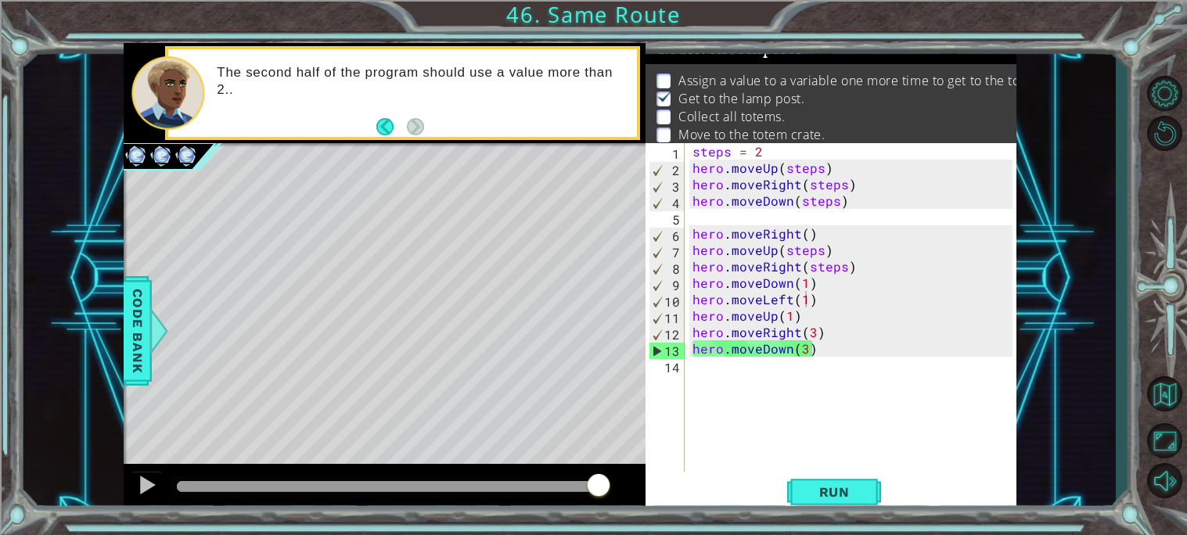
click at [597, 488] on div at bounding box center [388, 486] width 423 height 11
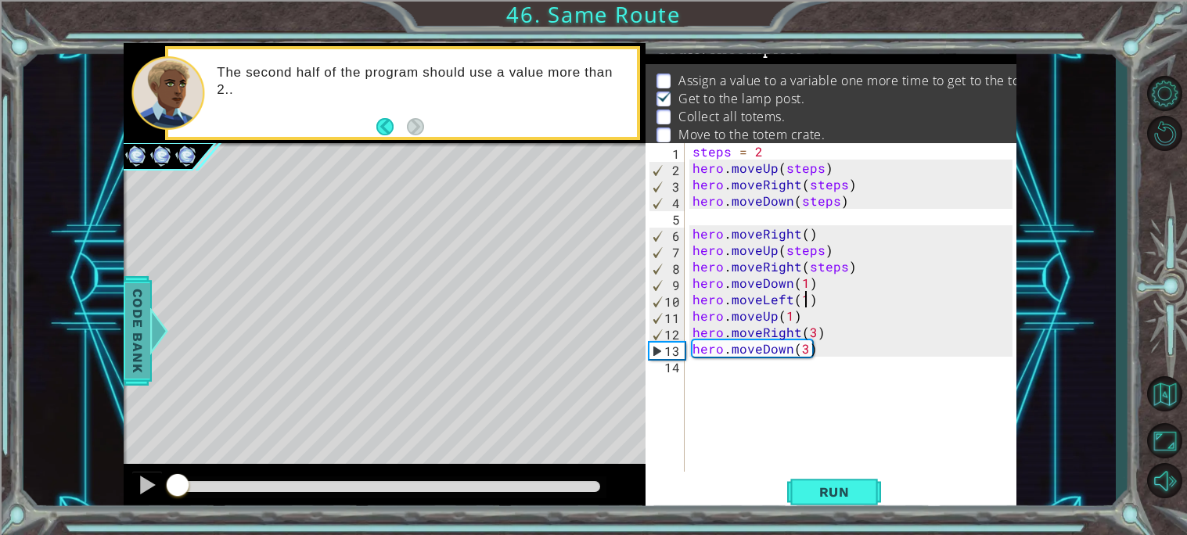
click at [154, 315] on div at bounding box center [159, 331] width 20 height 47
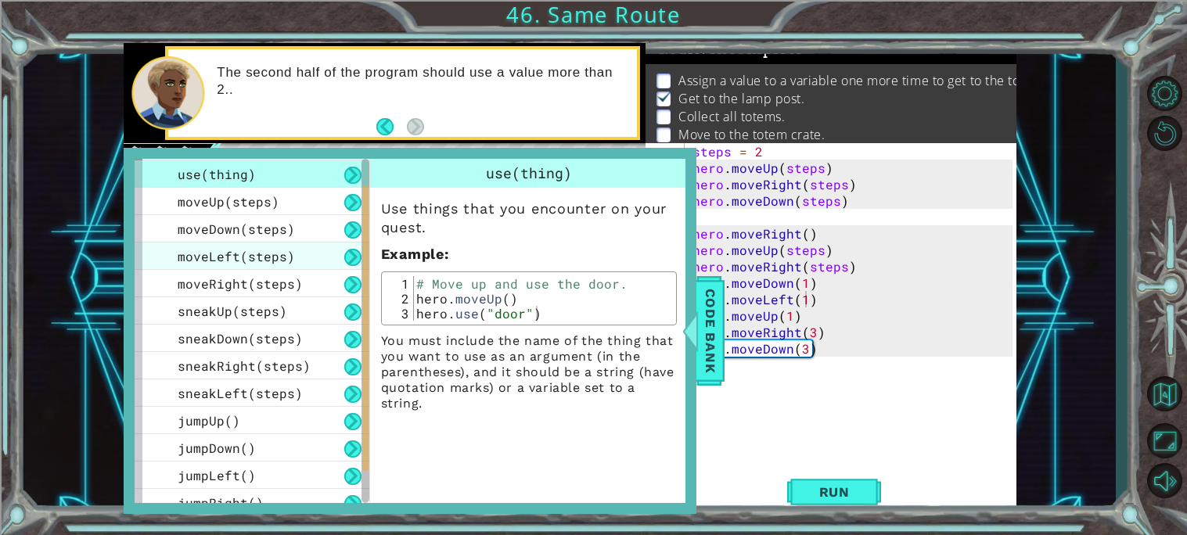
scroll to position [121, 0]
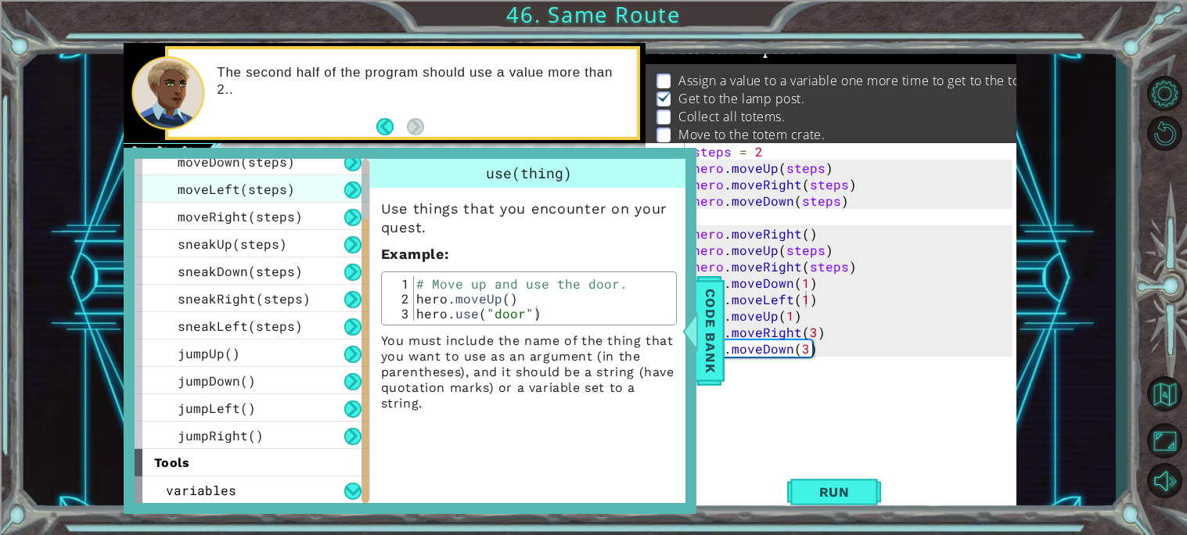
click at [292, 306] on div "sneakRight(steps)" at bounding box center [252, 298] width 235 height 27
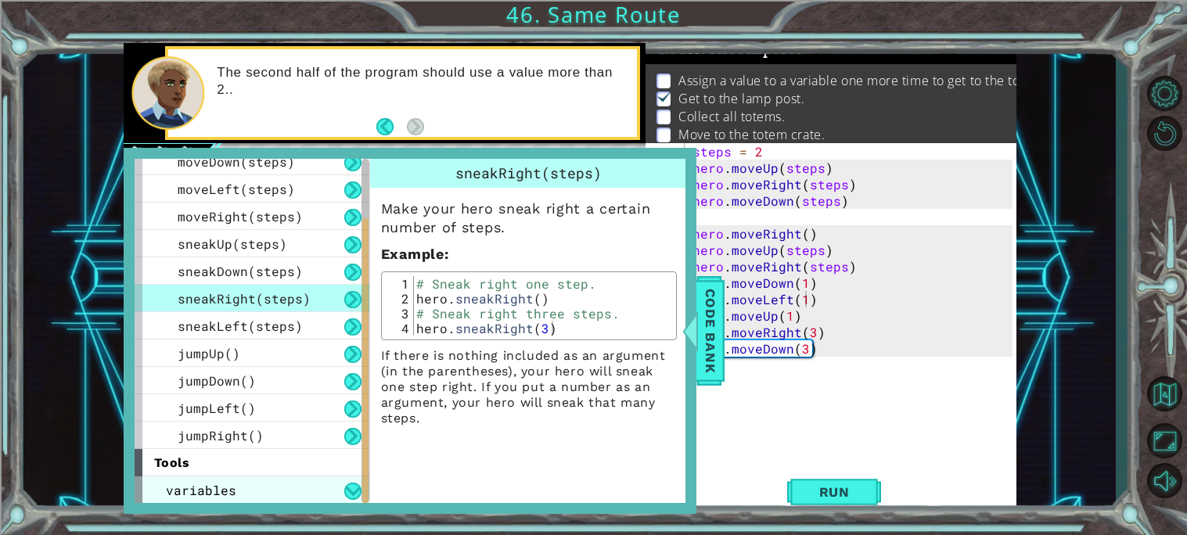
click at [352, 481] on div "variables" at bounding box center [252, 490] width 235 height 27
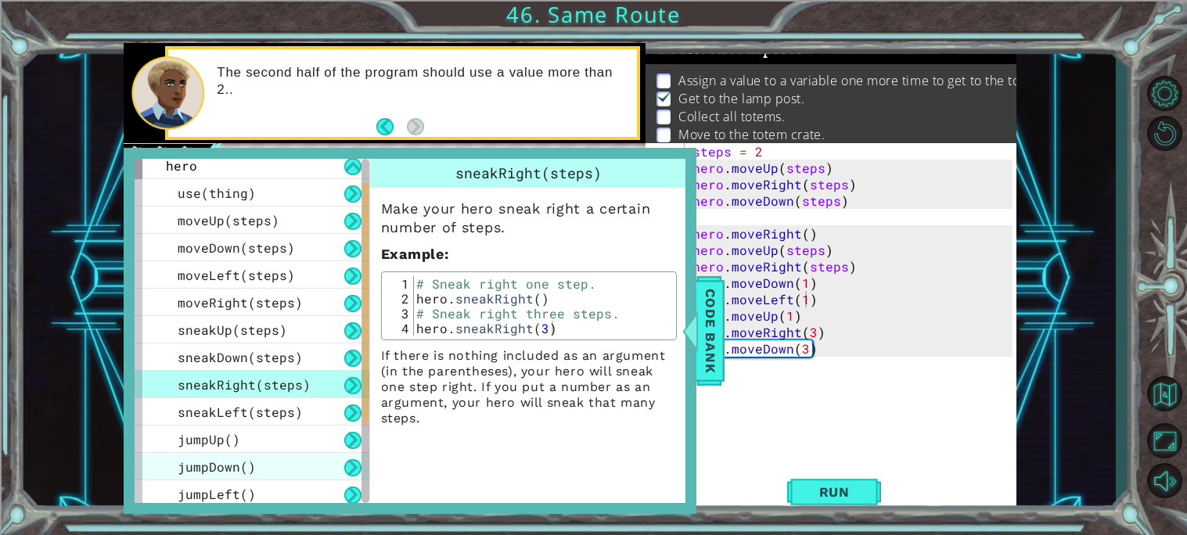
scroll to position [147, 0]
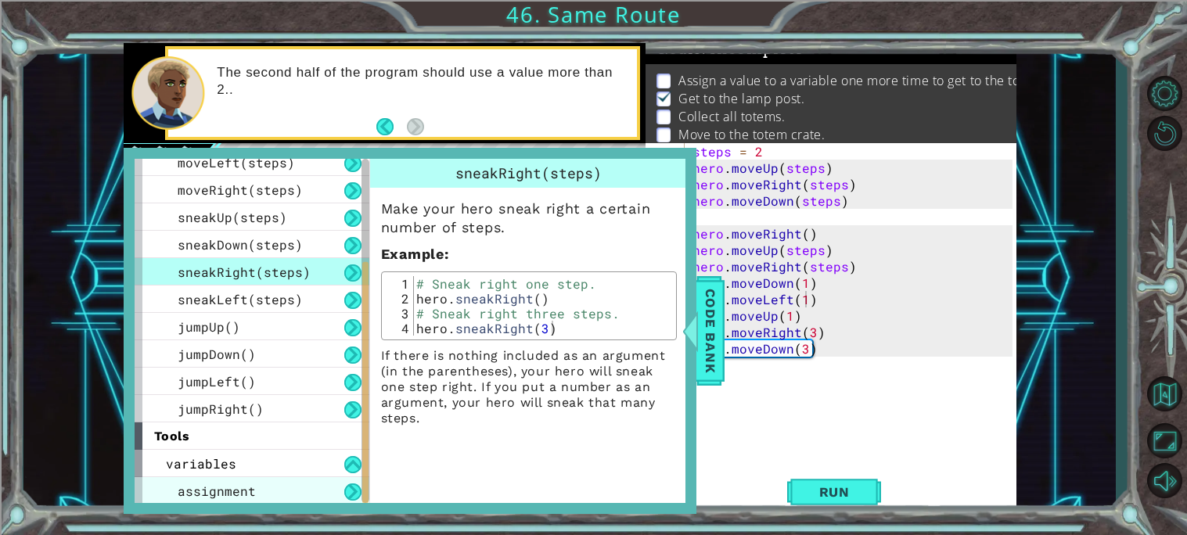
click at [308, 484] on div "assignment" at bounding box center [252, 490] width 235 height 27
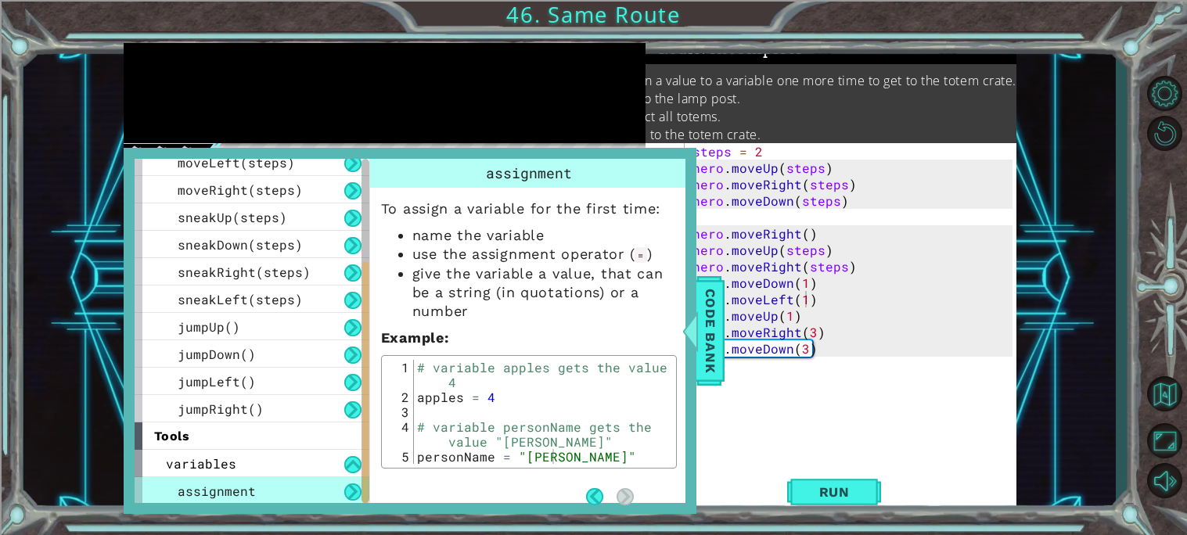
scroll to position [0, 72]
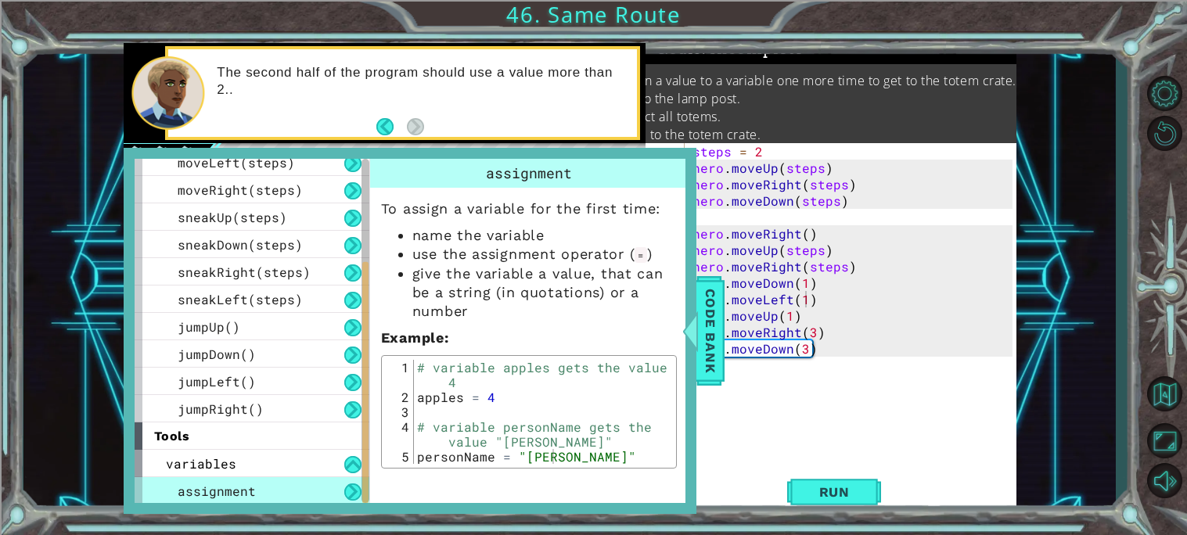
click at [783, 410] on div "steps = 2 hero . moveUp ( steps ) hero . moveRight ( steps ) hero . moveDown ( …" at bounding box center [854, 324] width 331 height 362
click at [776, 370] on div "steps = 2 hero . moveUp ( steps ) hero . moveRight ( steps ) hero . moveDown ( …" at bounding box center [854, 324] width 331 height 362
click at [797, 382] on div "steps = 2 hero . moveUp ( steps ) hero . moveRight ( steps ) hero . moveDown ( …" at bounding box center [854, 324] width 331 height 362
click at [709, 353] on span "Code Bank" at bounding box center [710, 330] width 25 height 95
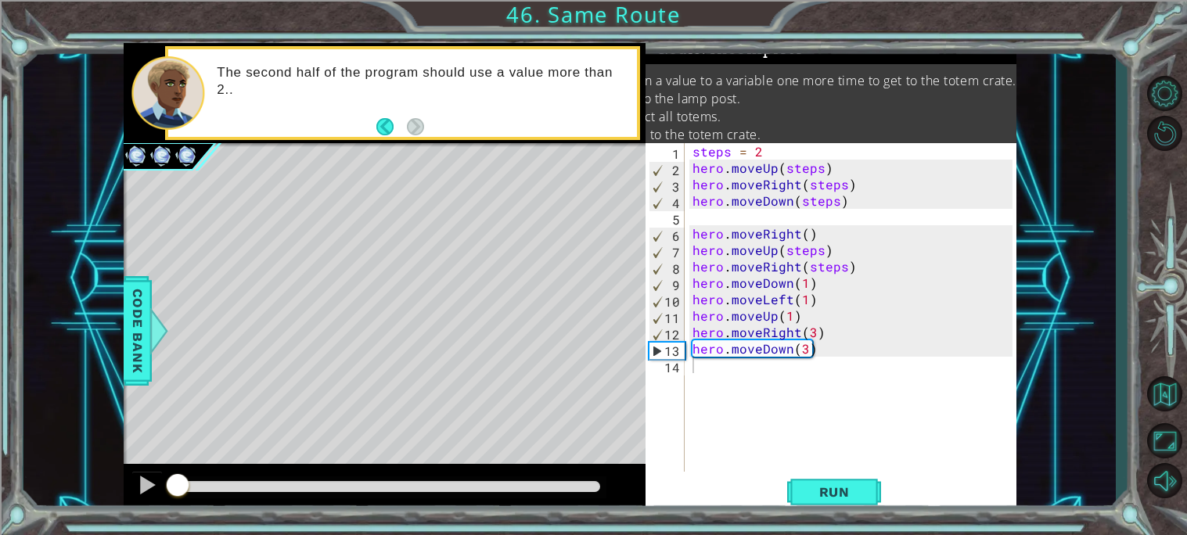
click at [727, 388] on div "steps = 2 hero . moveUp ( steps ) hero . moveRight ( steps ) hero . moveDown ( …" at bounding box center [854, 324] width 331 height 362
type textarea "v"
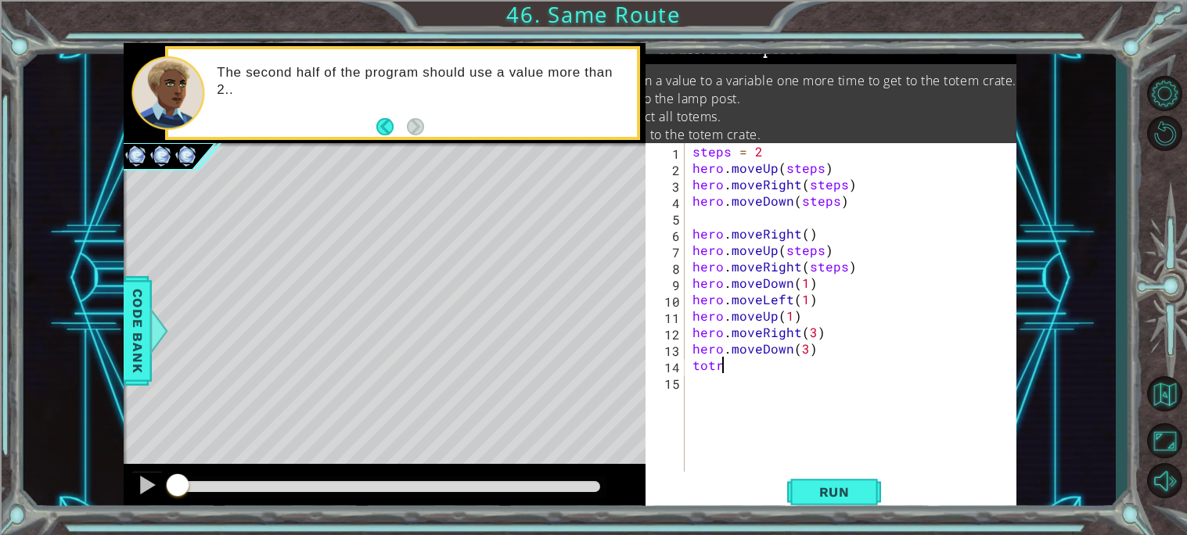
scroll to position [0, 1]
drag, startPoint x: 852, startPoint y: 272, endPoint x: 686, endPoint y: 268, distance: 165.9
click at [686, 268] on div "tot 1 2 3 4 5 6 7 8 9 10 11 12 13 14 15 steps = 2 hero . moveUp ( steps ) hero …" at bounding box center [829, 307] width 367 height 329
type textarea "hero.moveRight(steps)"
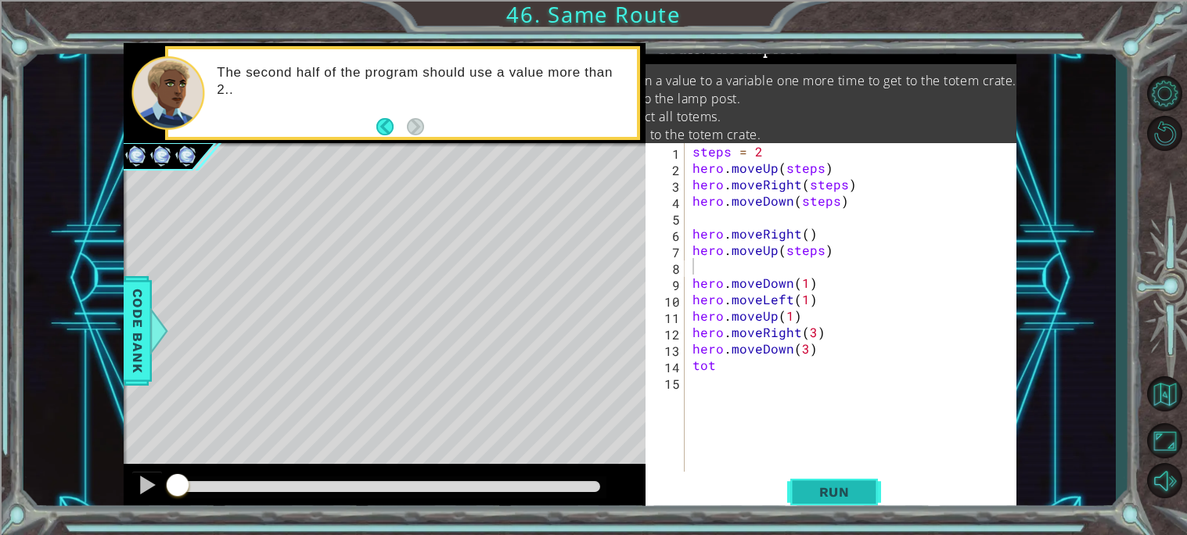
click at [869, 499] on button "Run" at bounding box center [834, 491] width 94 height 37
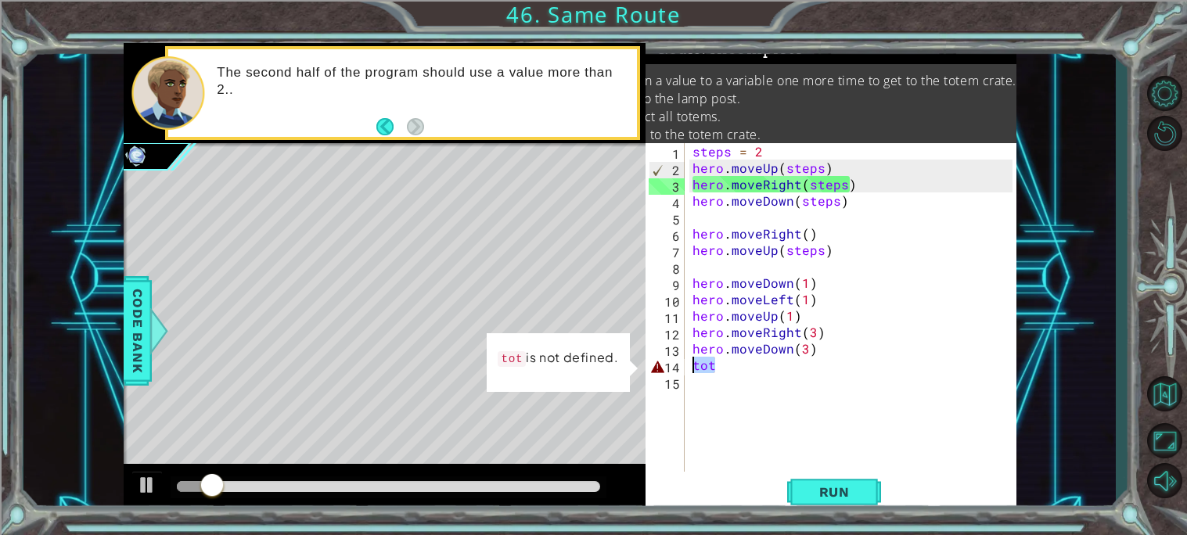
drag, startPoint x: 800, startPoint y: 372, endPoint x: 669, endPoint y: 367, distance: 130.8
click at [669, 367] on div "1 2 3 4 5 6 7 8 9 10 11 12 13 14 15 steps = 2 hero . moveUp ( steps ) hero . mo…" at bounding box center [829, 307] width 367 height 329
type textarea "tot"
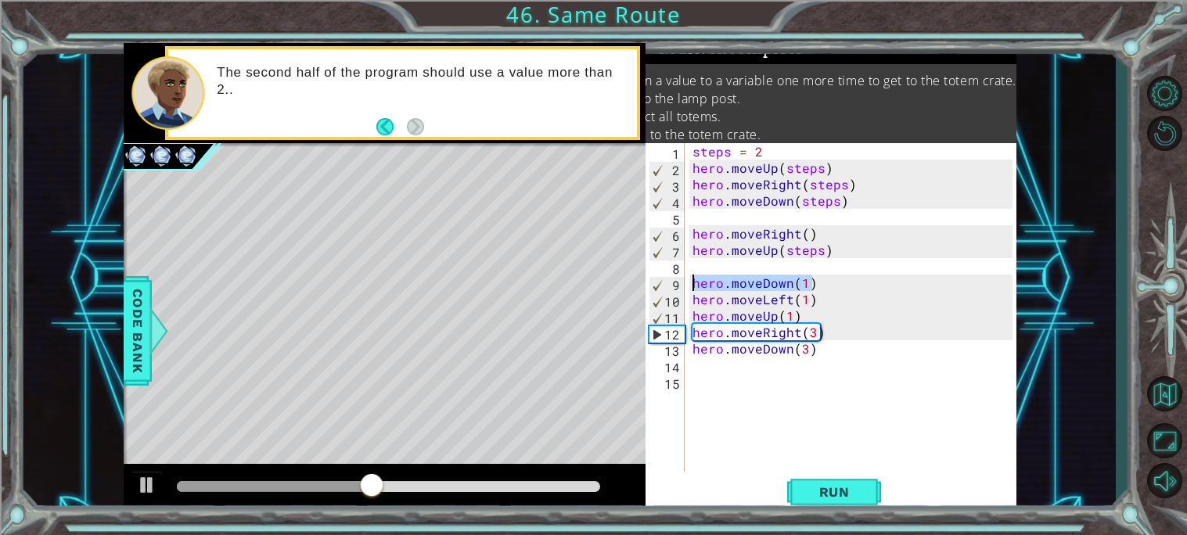
drag, startPoint x: 825, startPoint y: 282, endPoint x: 661, endPoint y: 283, distance: 163.5
click at [661, 283] on div "1 2 3 4 5 6 7 8 9 10 11 12 13 14 15 steps = 2 hero . moveUp ( steps ) hero . mo…" at bounding box center [829, 307] width 367 height 329
type textarea "hero.moveDown(1)"
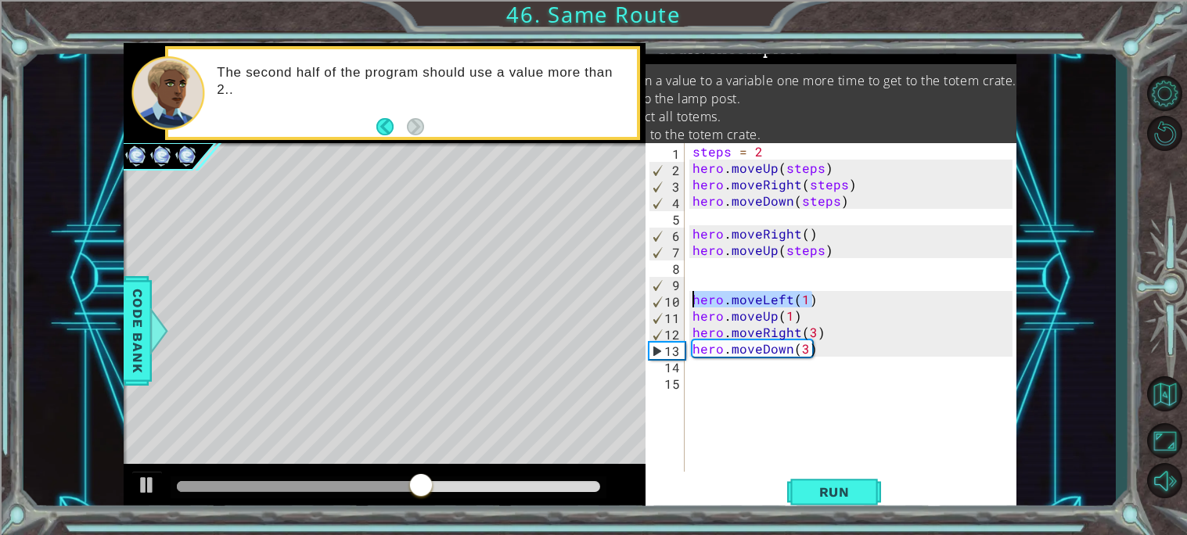
drag, startPoint x: 815, startPoint y: 295, endPoint x: 667, endPoint y: 297, distance: 147.1
click at [667, 297] on div "1 2 3 4 5 6 7 8 9 10 11 12 13 14 15 steps = 2 hero . moveUp ( steps ) hero . mo…" at bounding box center [829, 307] width 367 height 329
type textarea "]"
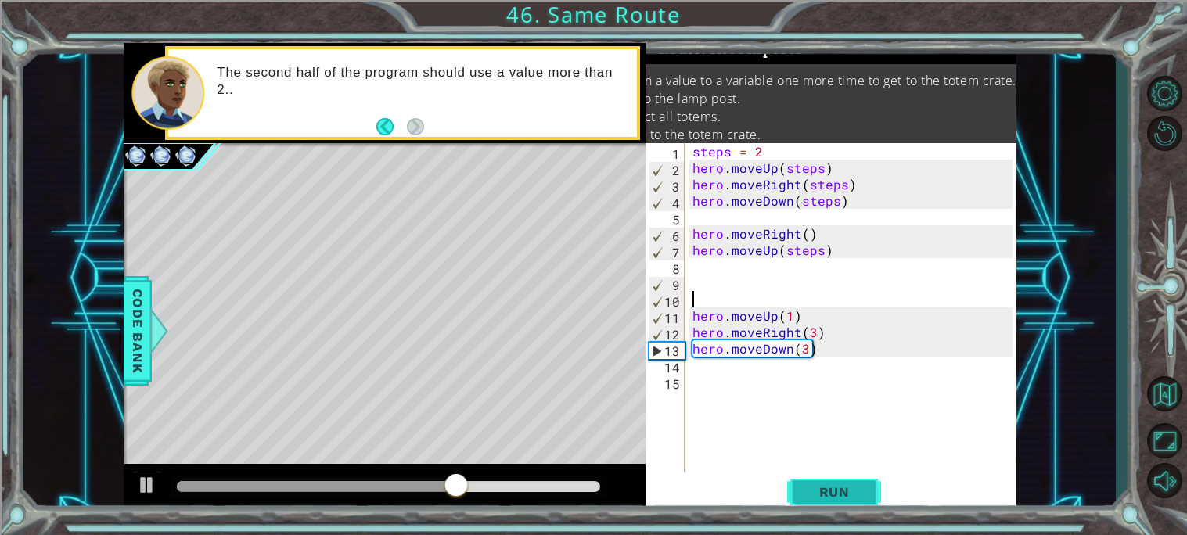
click at [852, 491] on span "Run" at bounding box center [835, 492] width 62 height 16
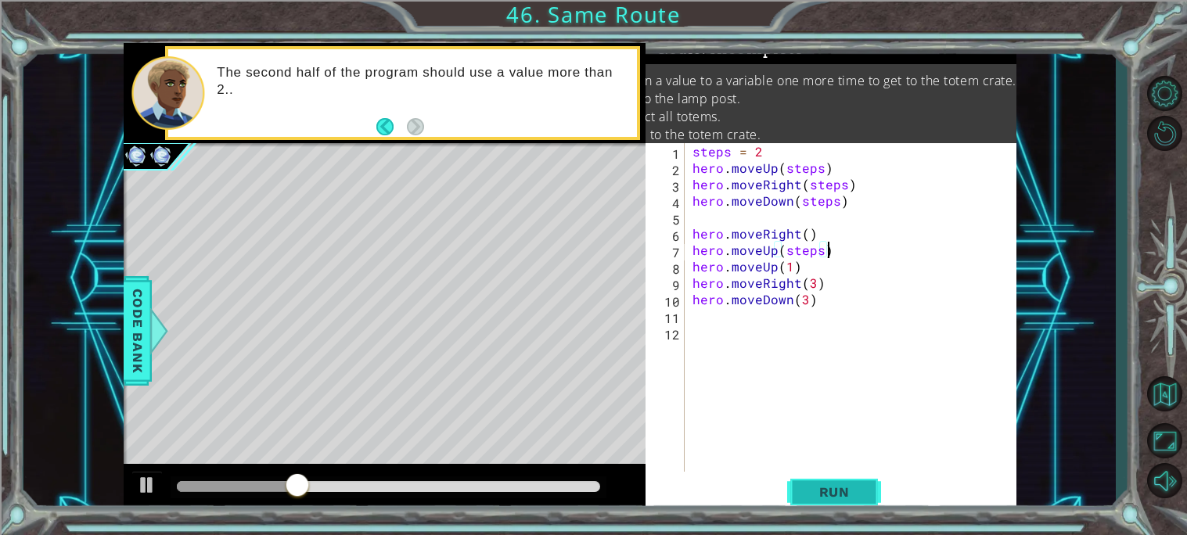
type textarea "hero.moveRight()"
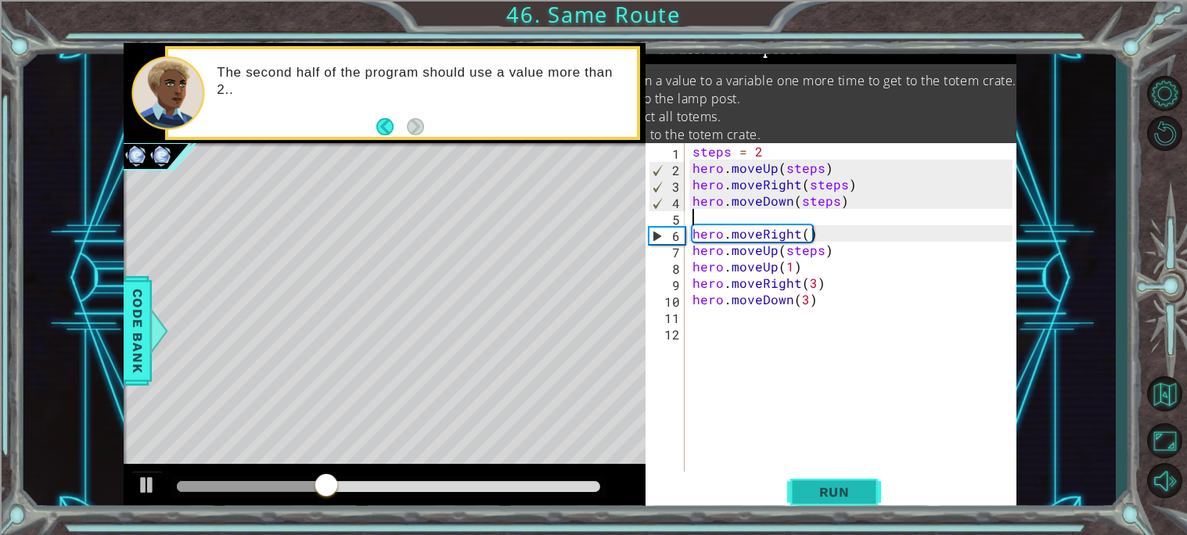
type textarea "hero.moveDown(steps)"
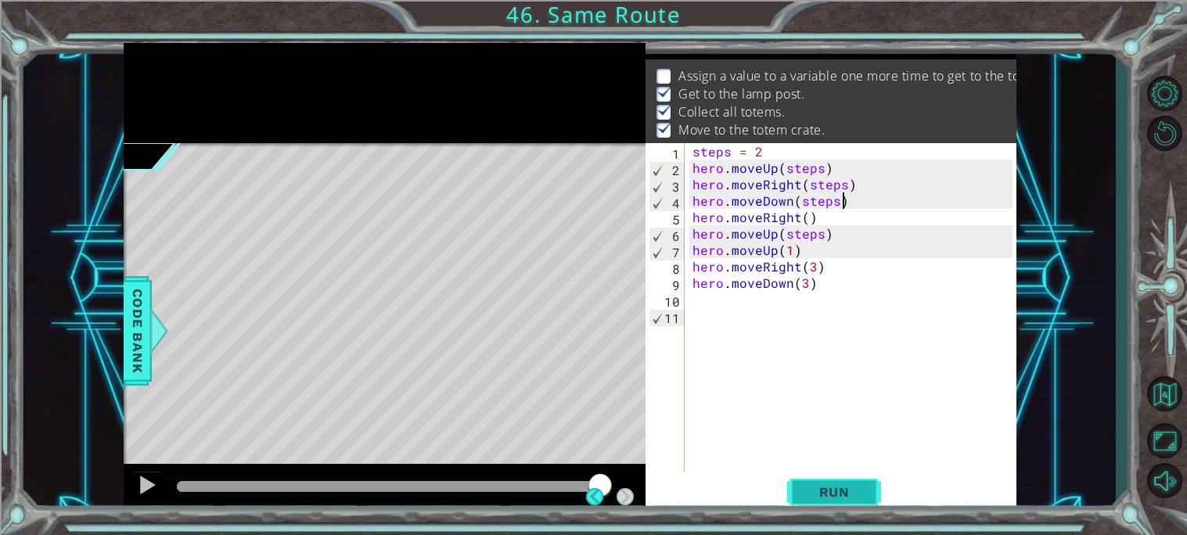
scroll to position [16, 0]
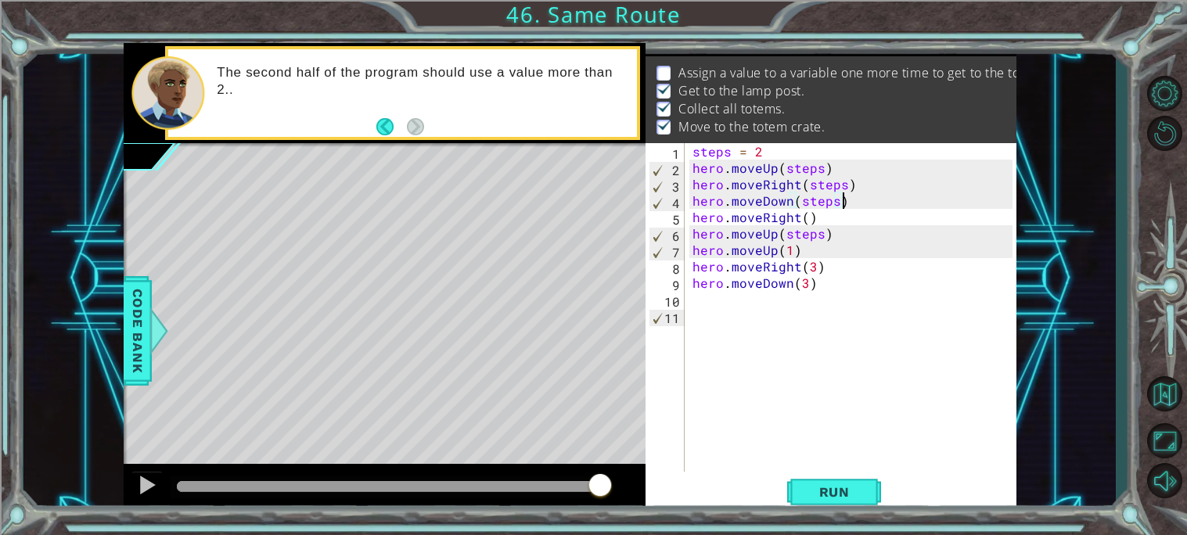
click at [794, 297] on div "steps = 2 hero . moveUp ( steps ) hero . moveRight ( steps ) hero . moveDown ( …" at bounding box center [854, 324] width 331 height 362
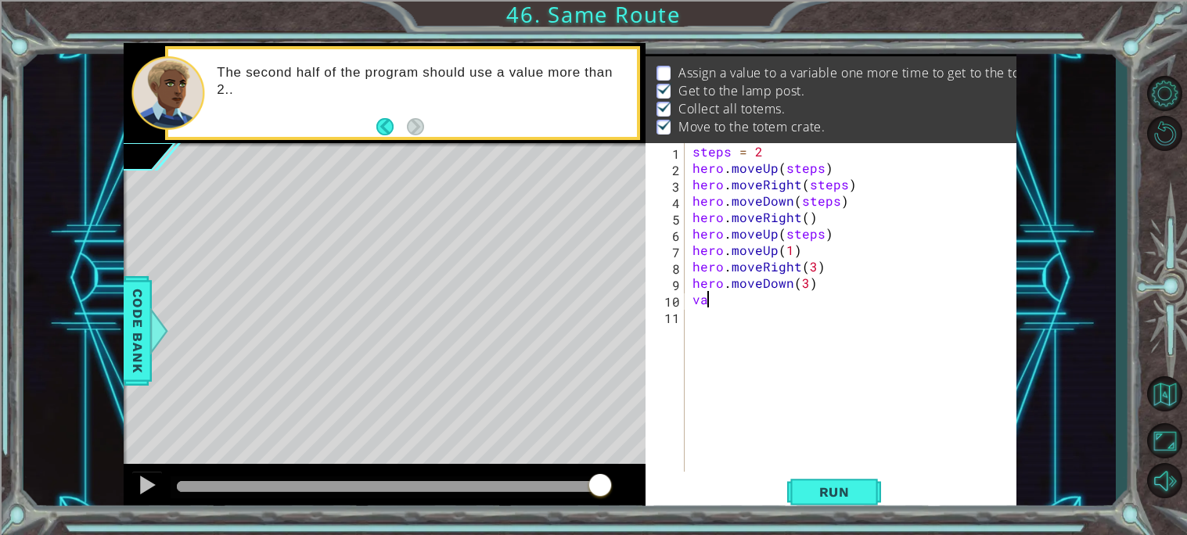
scroll to position [0, 0]
type textarea "v"
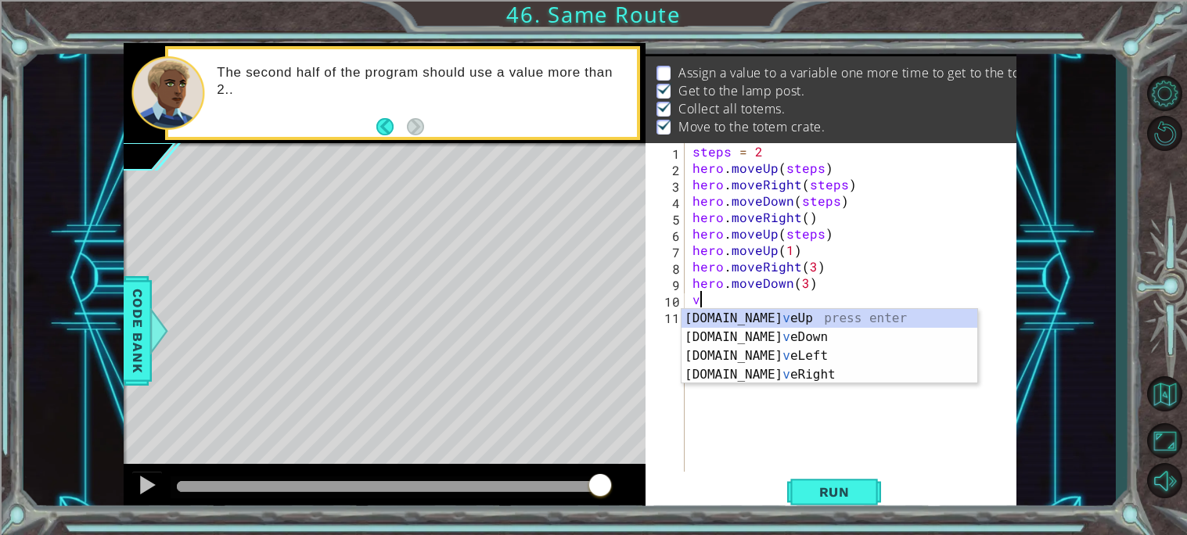
type textarea "hero.moveDown(3)"
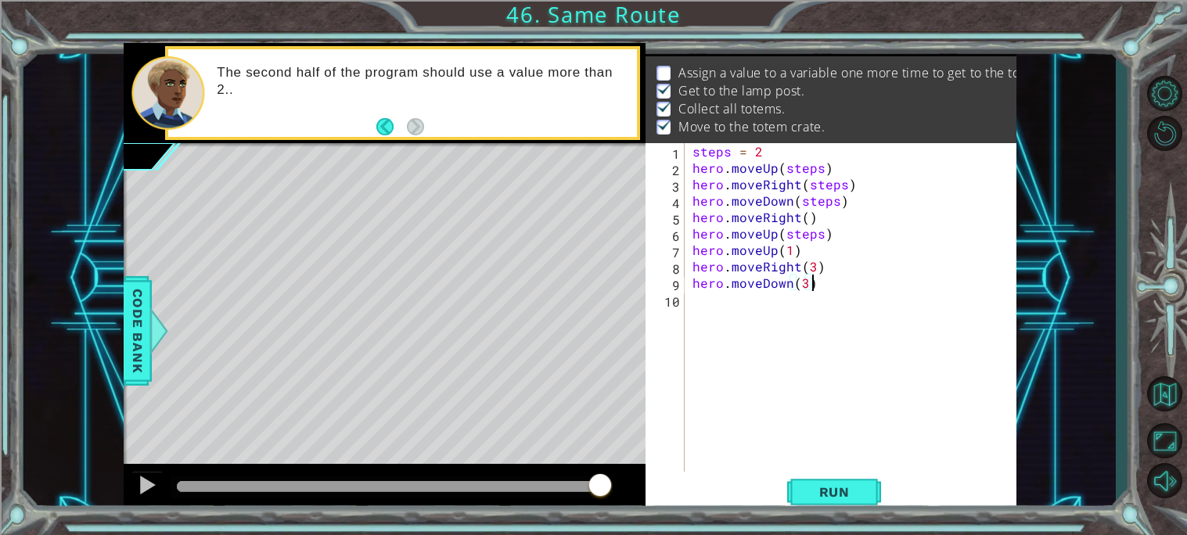
click at [730, 304] on div "steps = 2 hero . moveUp ( steps ) hero . moveRight ( steps ) hero . moveDown ( …" at bounding box center [854, 324] width 331 height 362
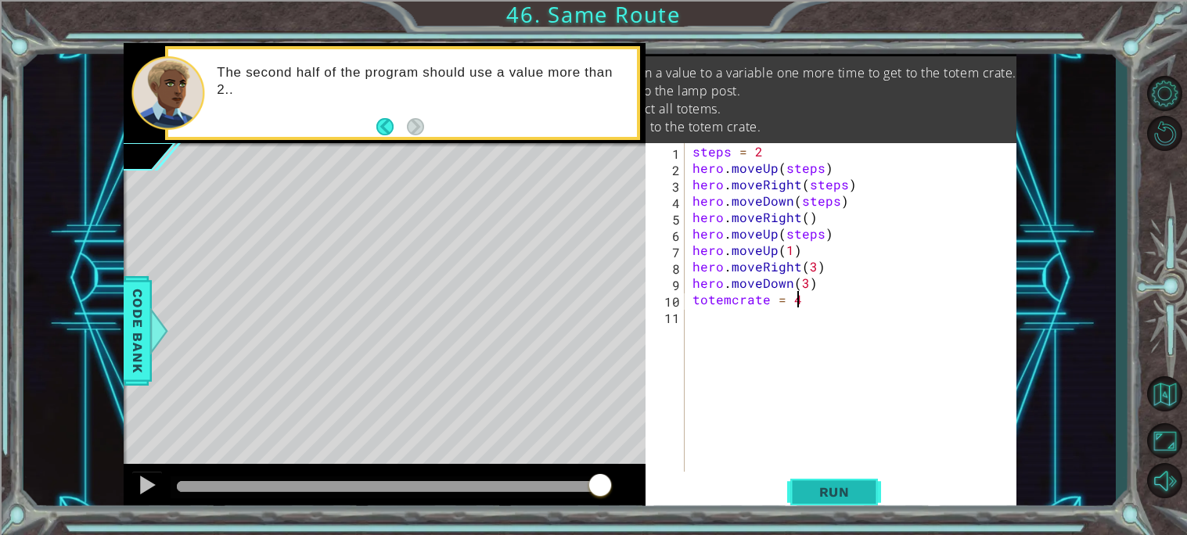
type textarea "totemcrate = 4"
click at [840, 482] on button "Run" at bounding box center [834, 491] width 94 height 37
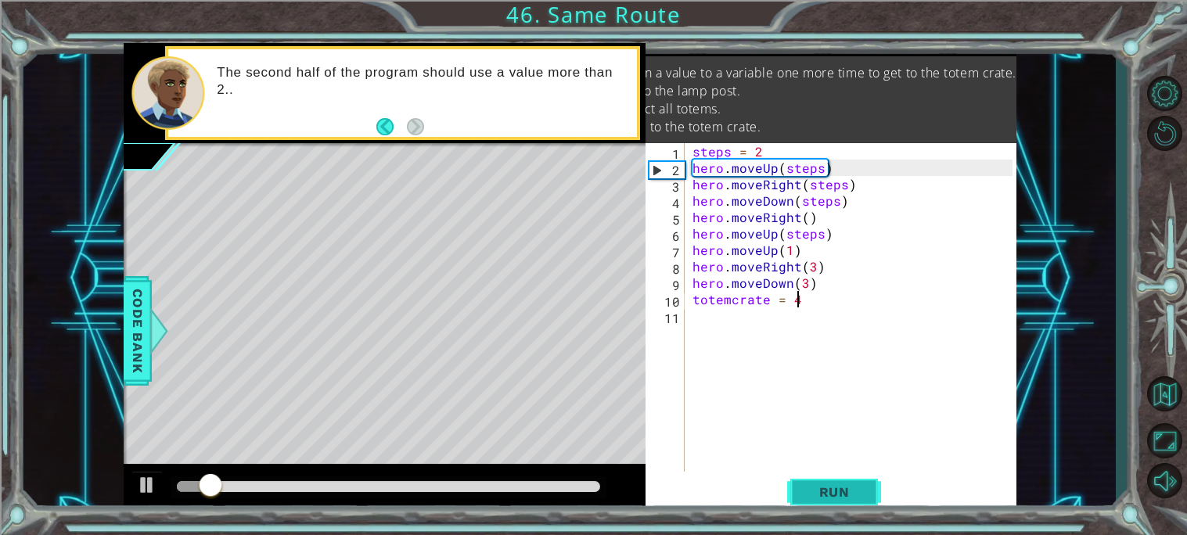
scroll to position [0, 0]
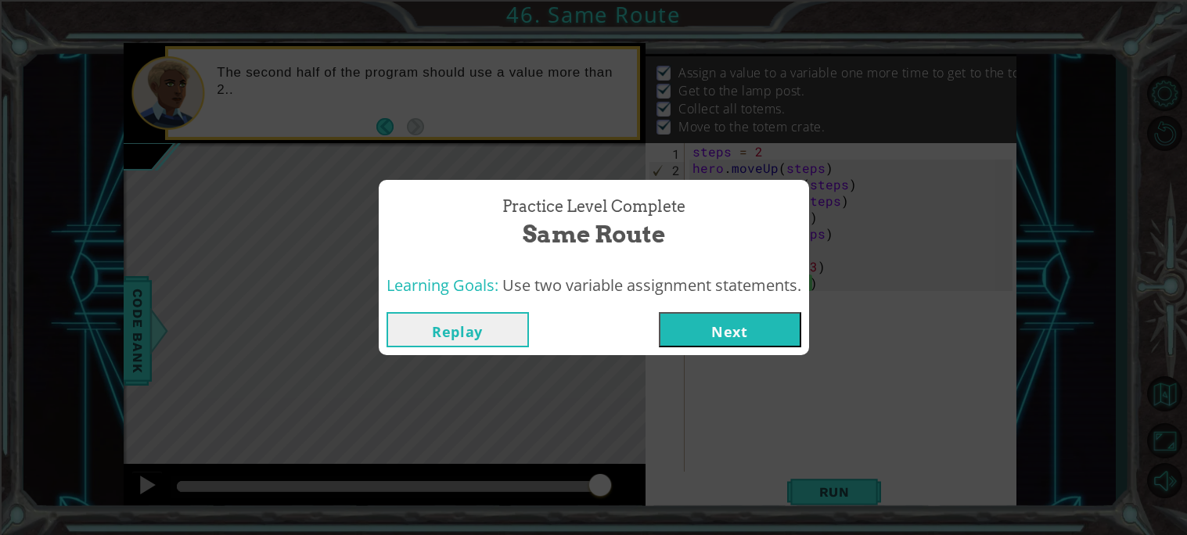
click at [790, 326] on button "Next" at bounding box center [730, 329] width 142 height 35
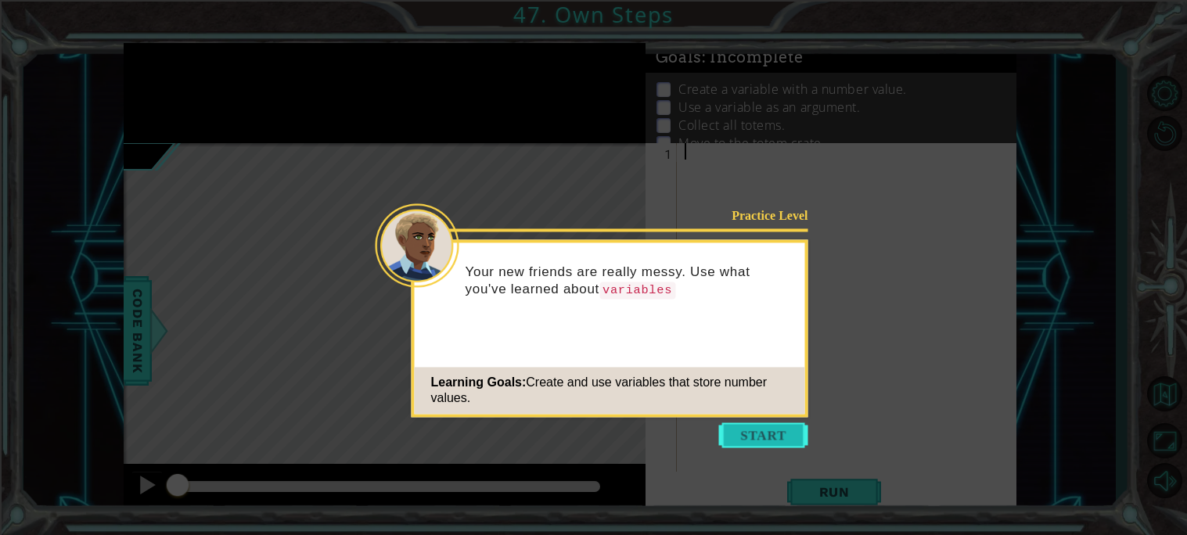
click at [768, 427] on button "Start" at bounding box center [763, 435] width 89 height 25
